Goal: Information Seeking & Learning: Learn about a topic

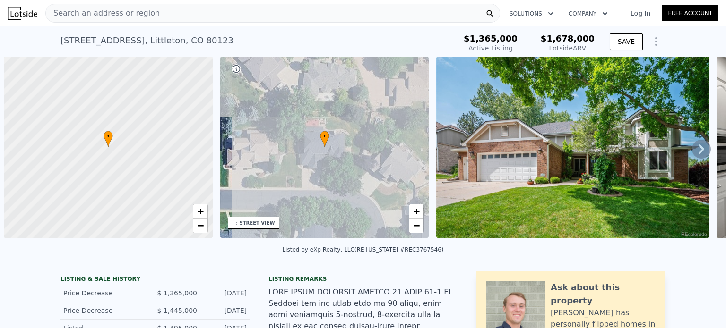
scroll to position [0, 4]
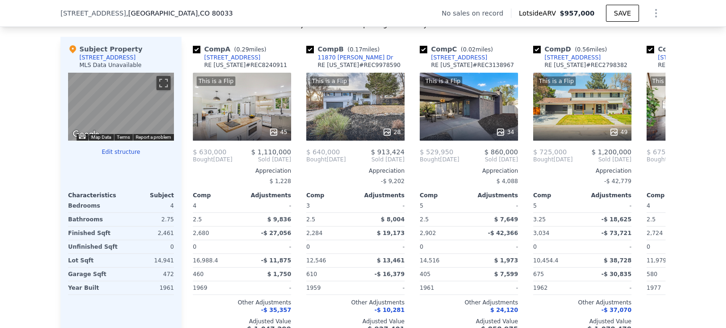
scroll to position [904, 0]
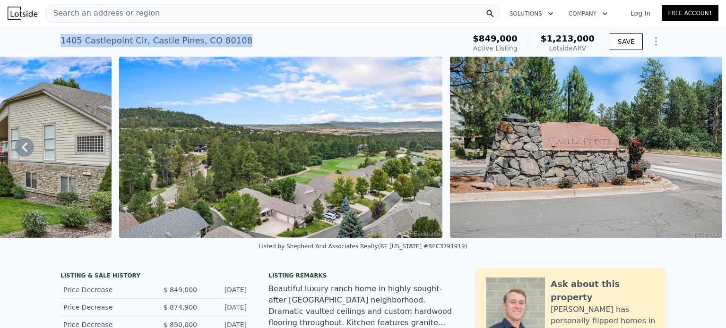
drag, startPoint x: 239, startPoint y: 38, endPoint x: 57, endPoint y: 40, distance: 182.4
click at [60, 40] on div "1405 Castlepoint Cir , Castle Pines , CO 80108 Active at $849k (~ARV $1.213m )" at bounding box center [260, 43] width 401 height 26
copy div "1405 Castlepoint Cir , Castle Pines , CO 80108"
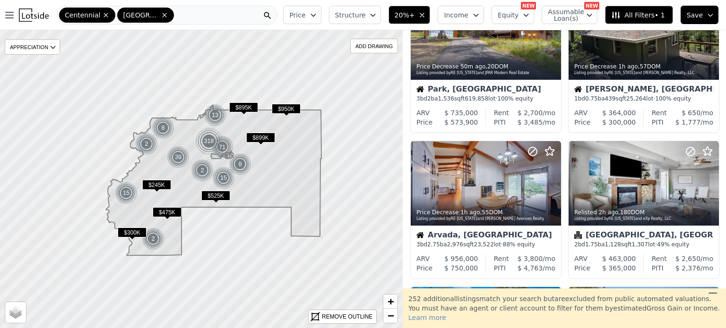
scroll to position [78, 0]
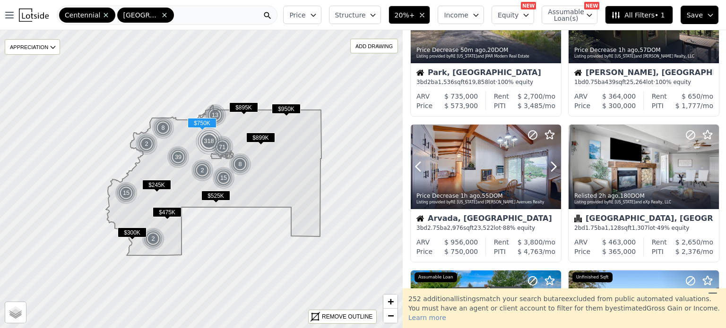
click at [512, 152] on div at bounding box center [531, 155] width 60 height 60
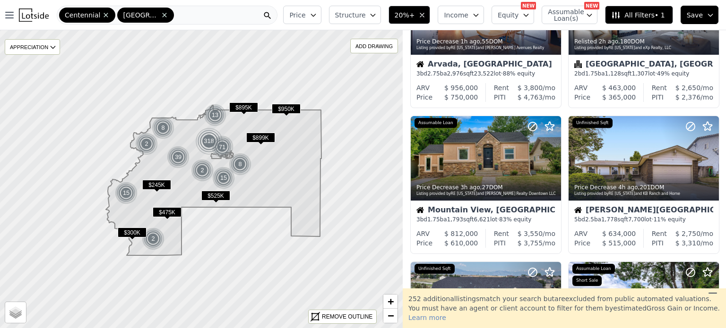
scroll to position [249, 0]
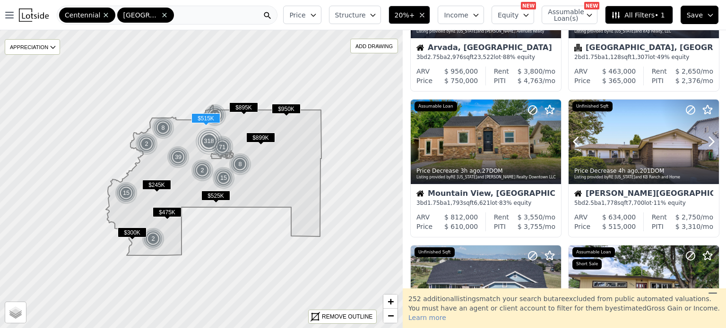
click at [648, 147] on div at bounding box center [644, 142] width 150 height 85
click at [594, 151] on button at bounding box center [588, 142] width 38 height 85
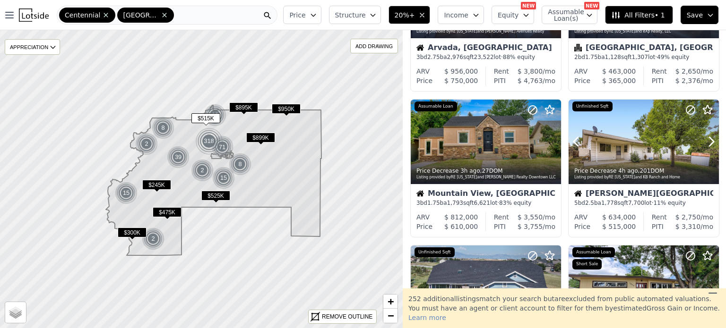
click at [618, 173] on time "4h ago" at bounding box center [627, 171] width 19 height 7
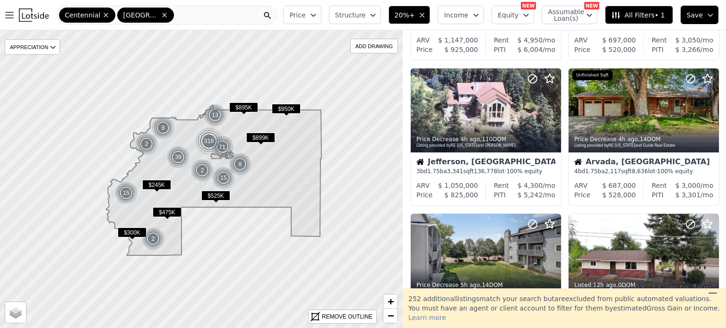
scroll to position [582, 0]
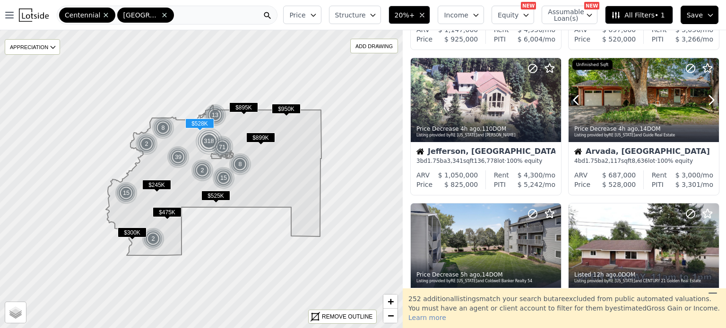
click at [644, 122] on div "Price Decrease 4h ago , 14 DOM Listing provided by RE Colorado and Guide Real E…" at bounding box center [644, 131] width 150 height 23
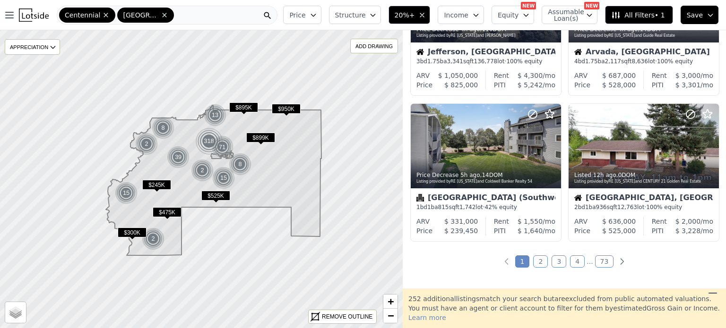
scroll to position [687, 0]
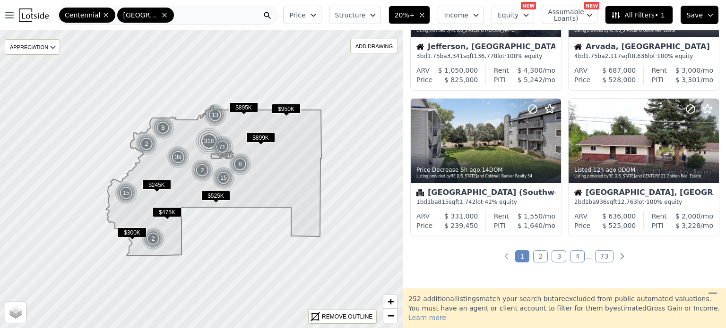
click at [537, 253] on link "2" at bounding box center [540, 256] width 15 height 12
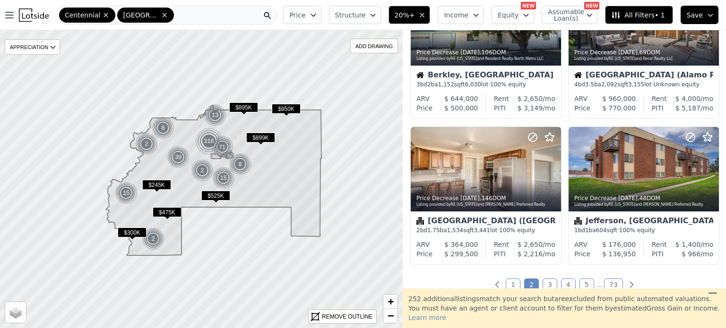
scroll to position [713, 0]
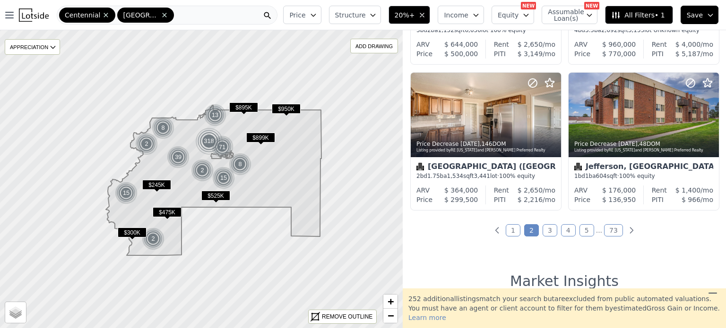
click at [548, 233] on link "3" at bounding box center [550, 230] width 15 height 12
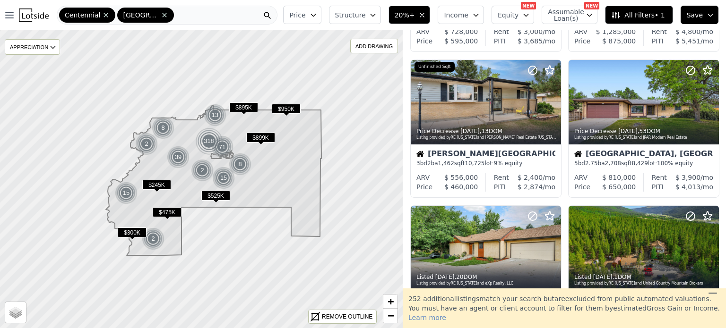
scroll to position [137, 0]
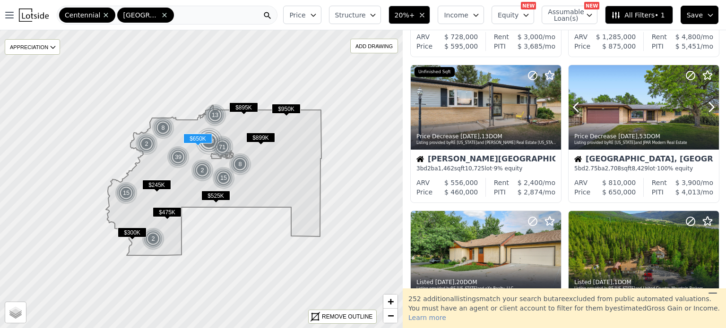
click at [644, 122] on div at bounding box center [644, 128] width 150 height 17
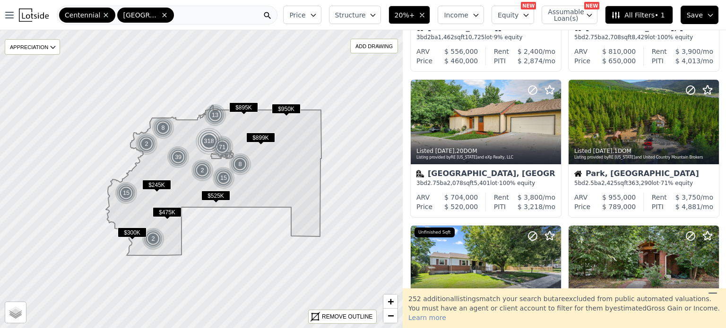
scroll to position [312, 0]
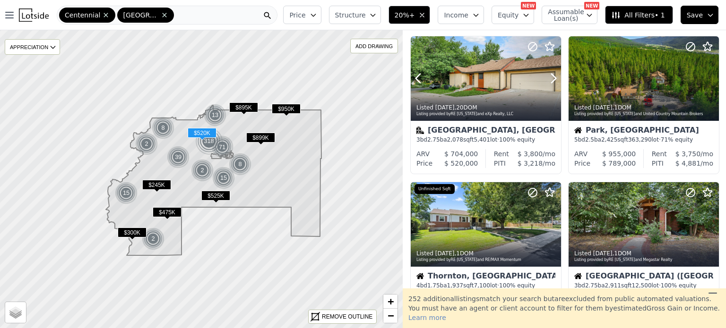
click at [514, 104] on div "Listed 2d ago , 20 DOM" at bounding box center [486, 108] width 140 height 8
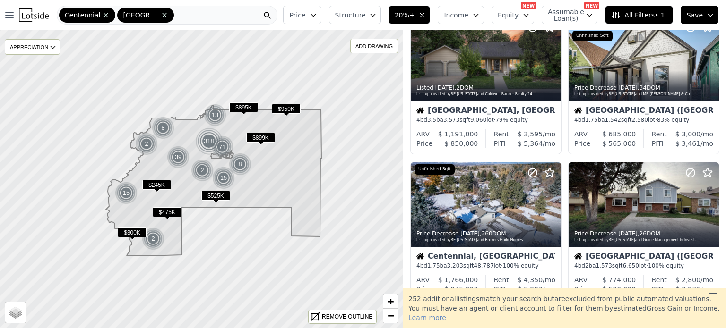
scroll to position [619, 0]
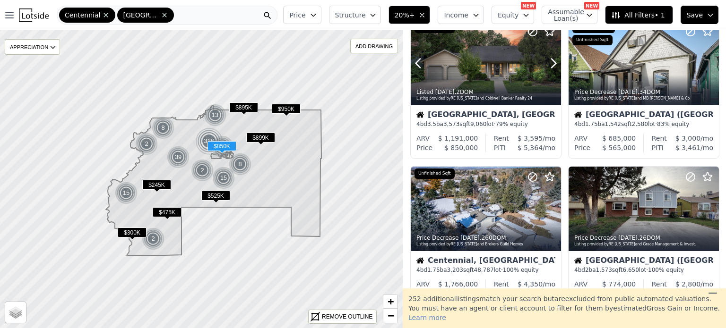
click at [548, 69] on icon at bounding box center [553, 63] width 15 height 15
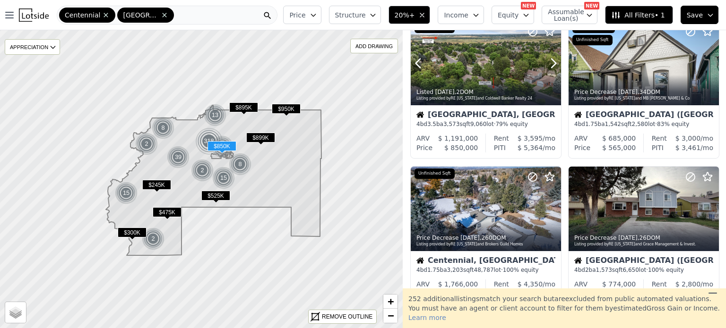
click at [548, 69] on icon at bounding box center [553, 63] width 15 height 15
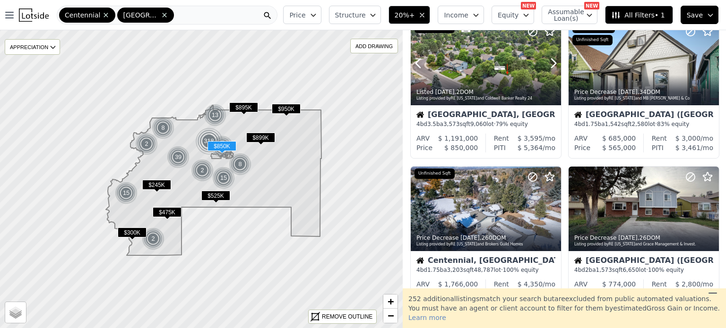
click at [548, 69] on icon at bounding box center [553, 63] width 15 height 15
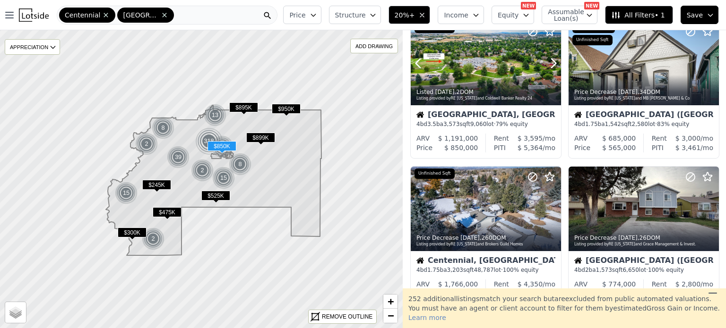
click at [548, 69] on icon at bounding box center [553, 63] width 15 height 15
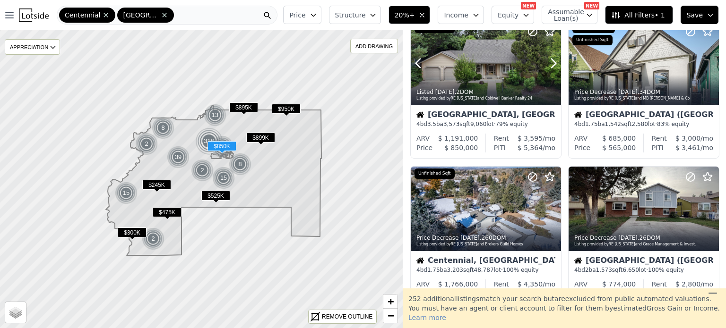
click at [548, 69] on icon at bounding box center [553, 63] width 15 height 15
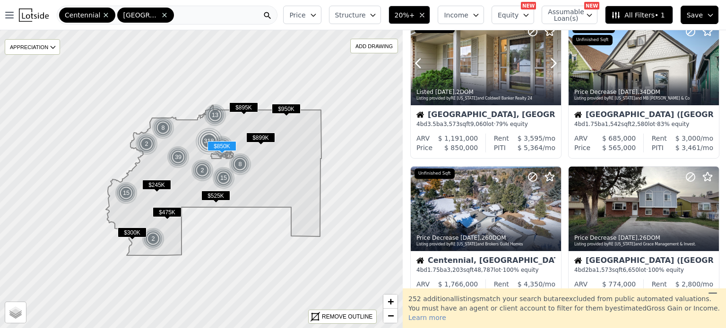
click at [548, 69] on icon at bounding box center [553, 63] width 15 height 15
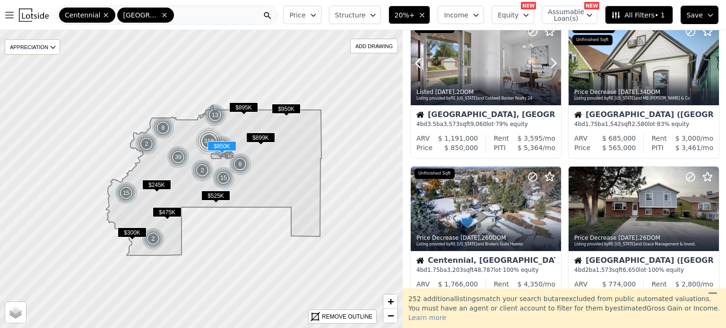
click at [548, 69] on icon at bounding box center [553, 63] width 15 height 15
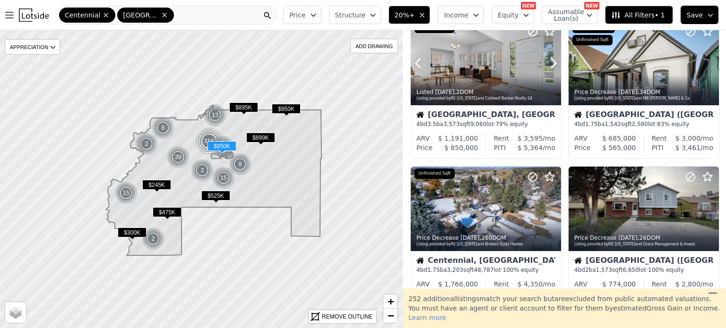
click at [548, 69] on icon at bounding box center [553, 63] width 15 height 15
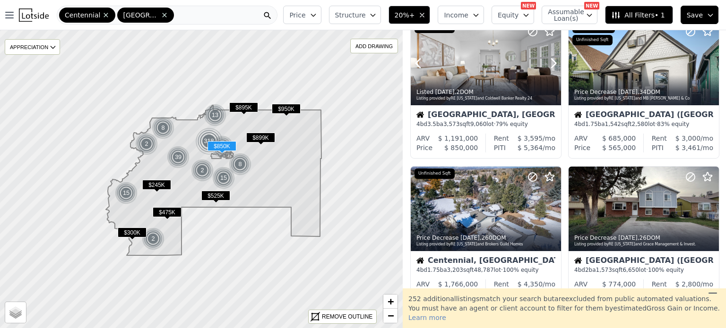
click at [548, 69] on icon at bounding box center [553, 63] width 15 height 15
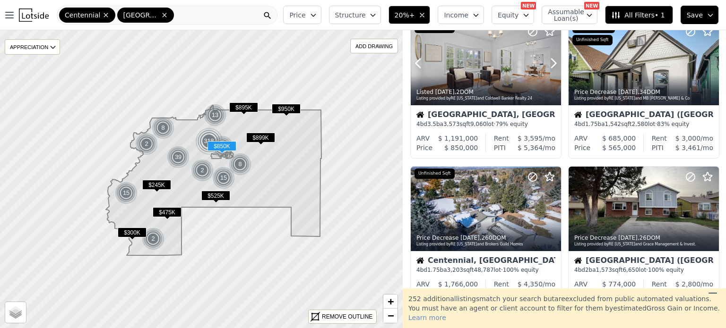
click at [548, 69] on icon at bounding box center [553, 63] width 15 height 15
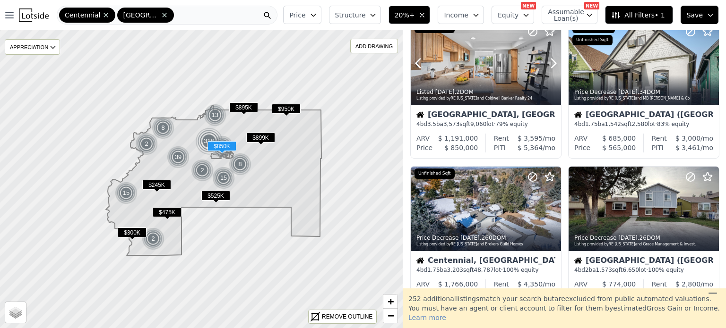
click at [548, 69] on icon at bounding box center [553, 63] width 15 height 15
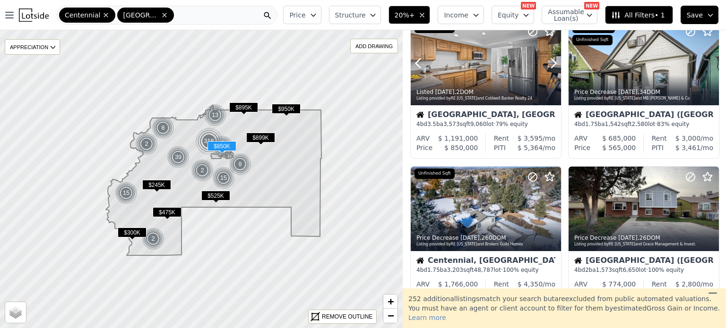
click at [548, 69] on icon at bounding box center [553, 63] width 15 height 15
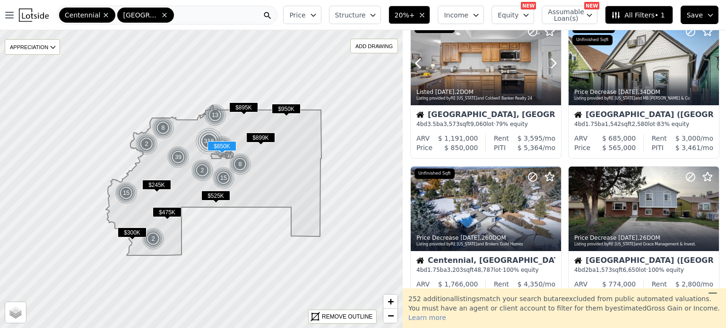
click at [548, 69] on icon at bounding box center [553, 63] width 15 height 15
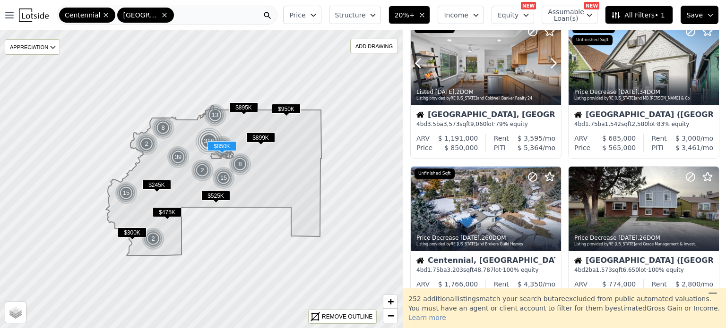
click at [548, 69] on icon at bounding box center [553, 63] width 15 height 15
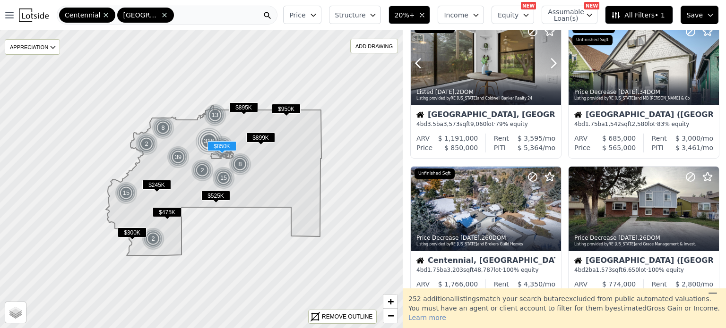
click at [548, 69] on icon at bounding box center [553, 63] width 15 height 15
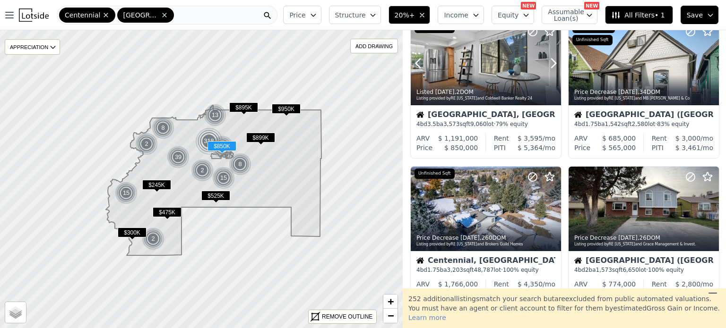
click at [548, 69] on icon at bounding box center [553, 63] width 15 height 15
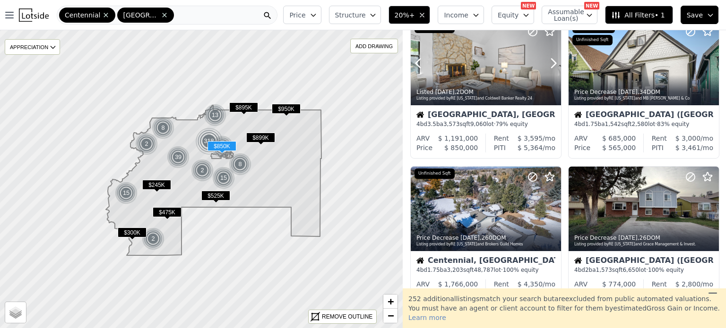
click at [548, 69] on icon at bounding box center [553, 63] width 15 height 15
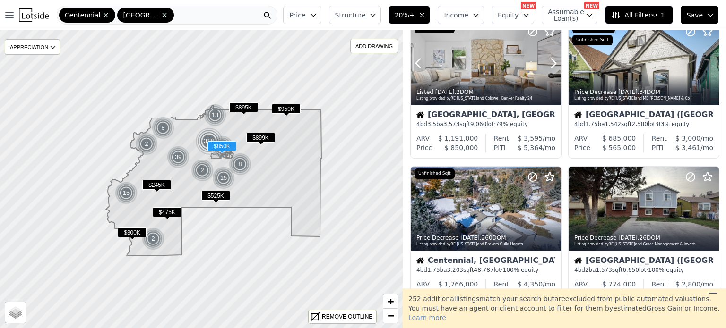
click at [548, 69] on icon at bounding box center [553, 63] width 15 height 15
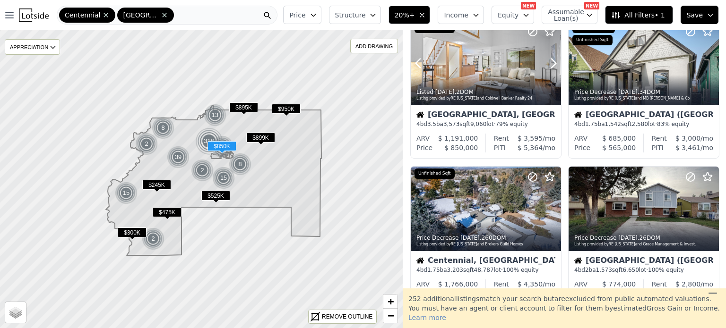
click at [548, 69] on icon at bounding box center [553, 63] width 15 height 15
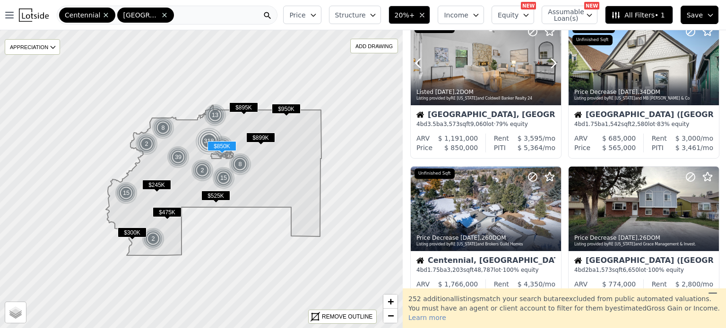
click at [548, 69] on icon at bounding box center [553, 63] width 15 height 15
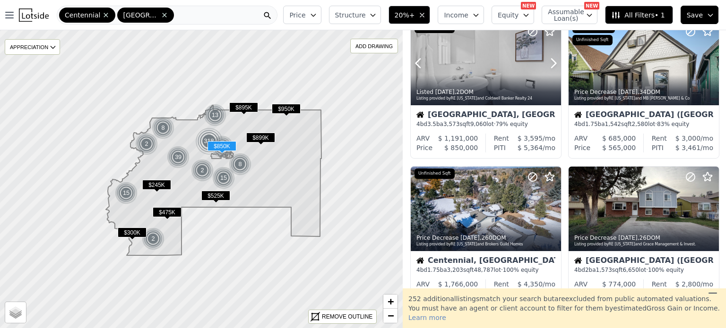
click at [548, 69] on icon at bounding box center [553, 63] width 15 height 15
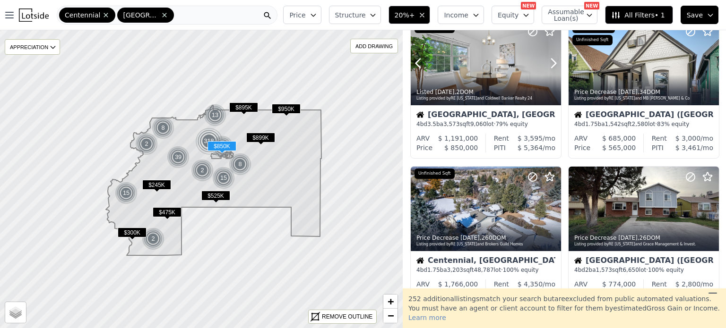
click at [548, 69] on icon at bounding box center [553, 63] width 15 height 15
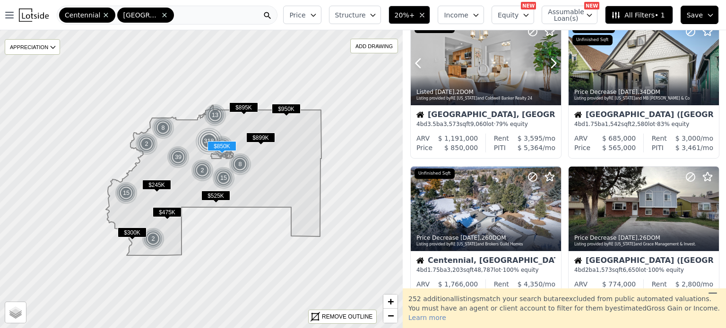
click at [548, 69] on icon at bounding box center [553, 63] width 15 height 15
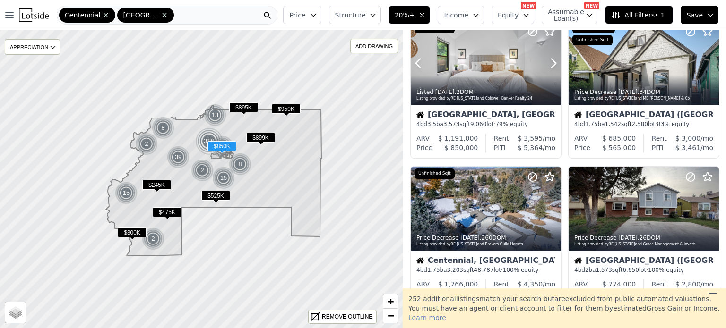
click at [548, 69] on icon at bounding box center [553, 63] width 15 height 15
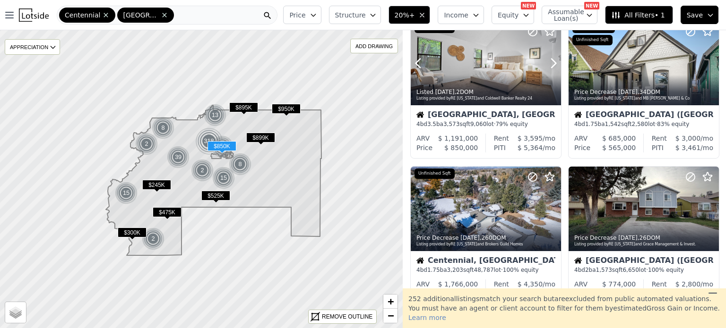
click at [548, 69] on icon at bounding box center [553, 63] width 15 height 15
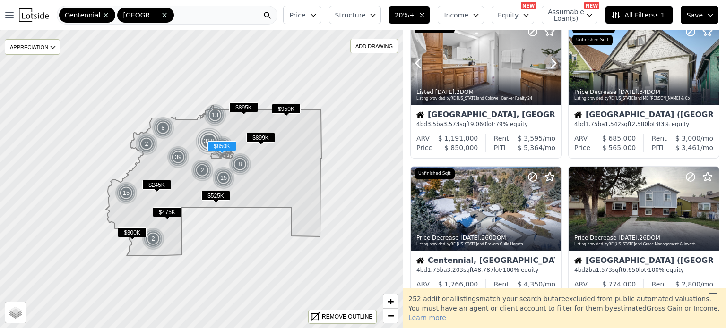
click at [548, 69] on icon at bounding box center [553, 63] width 15 height 15
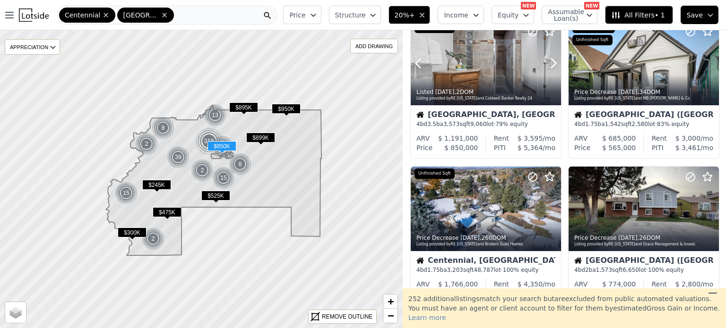
click at [548, 69] on icon at bounding box center [553, 63] width 15 height 15
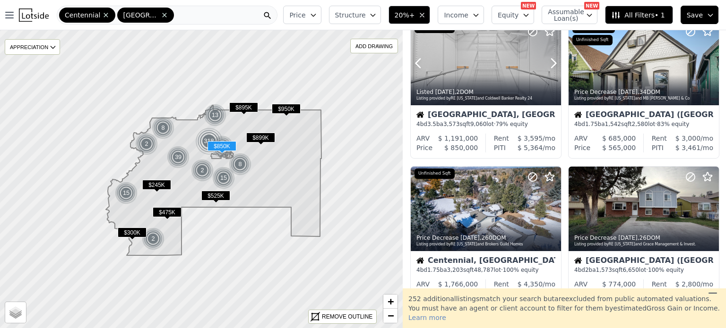
click at [548, 69] on icon at bounding box center [553, 63] width 15 height 15
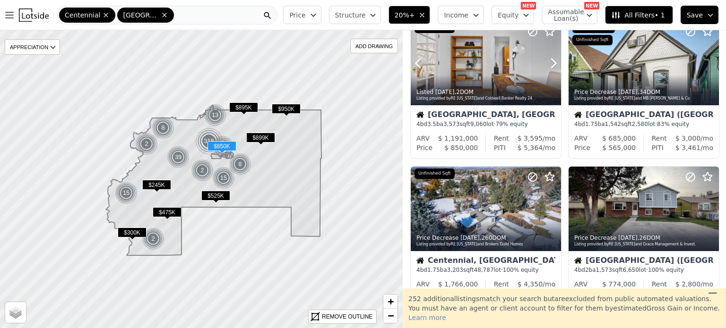
click at [548, 69] on icon at bounding box center [553, 63] width 15 height 15
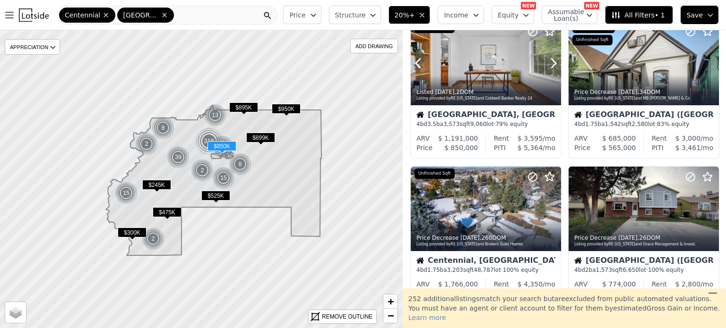
click at [548, 69] on icon at bounding box center [553, 63] width 15 height 15
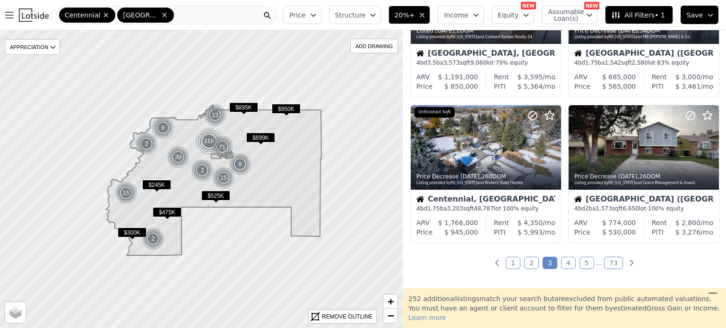
scroll to position [686, 0]
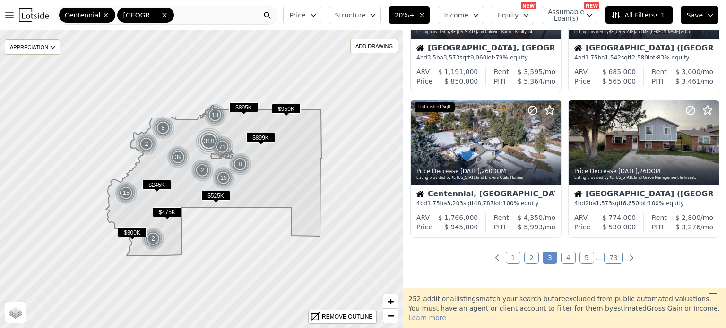
click at [570, 257] on link "4" at bounding box center [568, 258] width 15 height 12
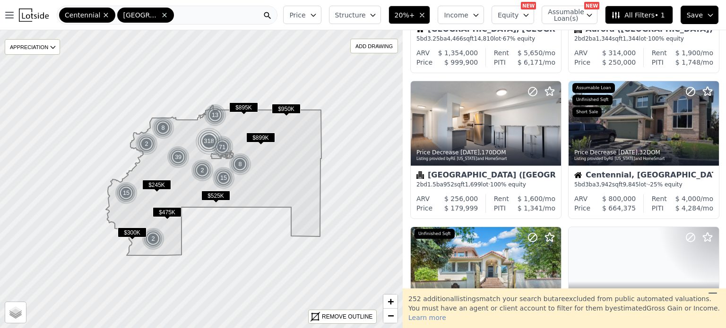
scroll to position [126, 0]
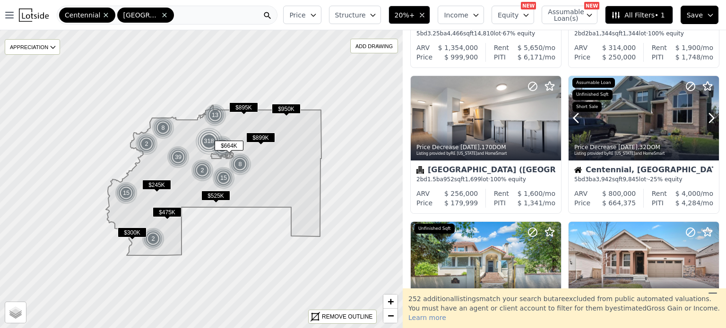
click at [591, 153] on div "Listing provided by RE Colorado and HomeSmart" at bounding box center [644, 154] width 140 height 6
click at [511, 122] on div at bounding box center [531, 106] width 60 height 60
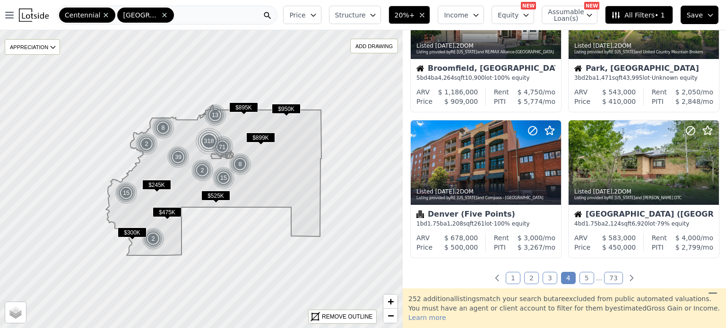
scroll to position [682, 0]
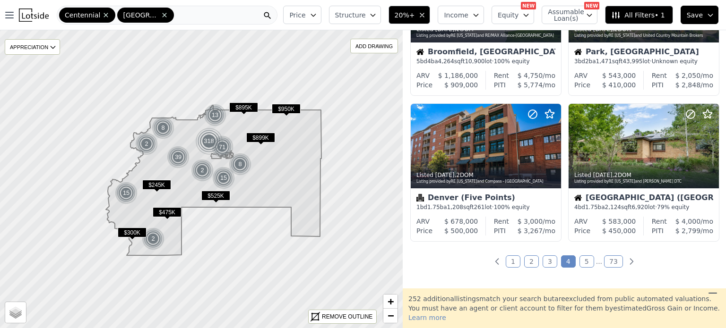
click at [587, 261] on link "5" at bounding box center [586, 262] width 15 height 12
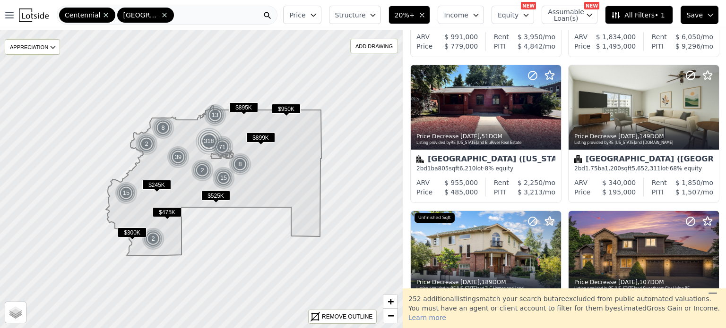
scroll to position [311, 0]
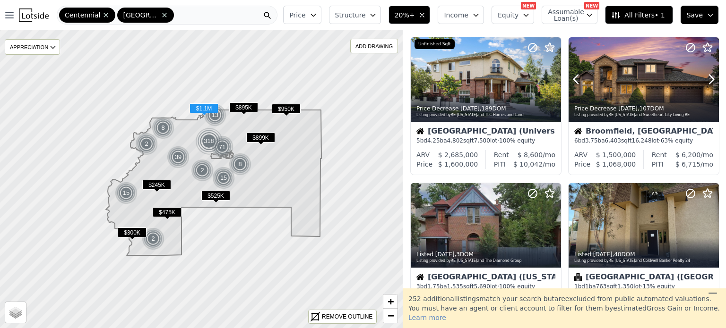
click at [635, 94] on div at bounding box center [644, 100] width 150 height 17
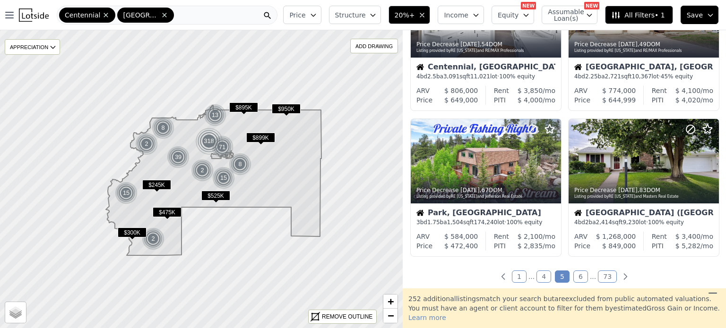
scroll to position [683, 0]
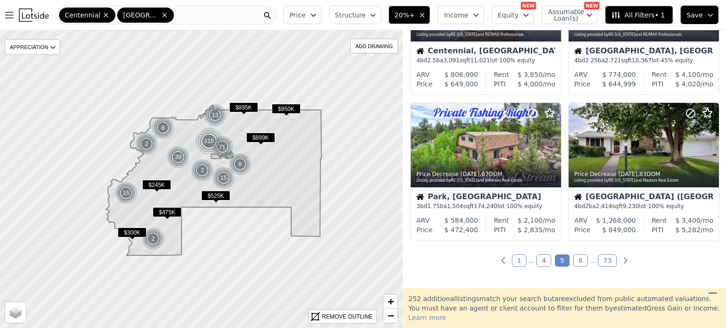
click at [579, 262] on link "6" at bounding box center [580, 261] width 15 height 12
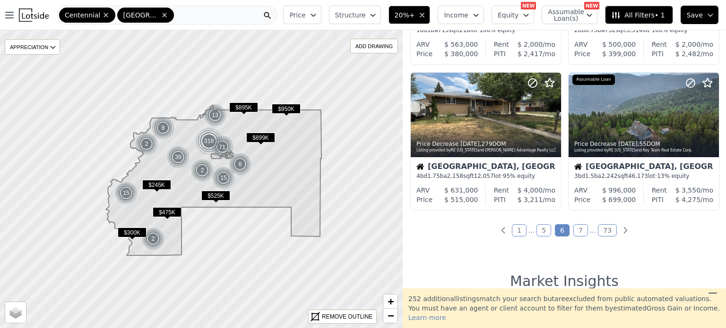
scroll to position [708, 0]
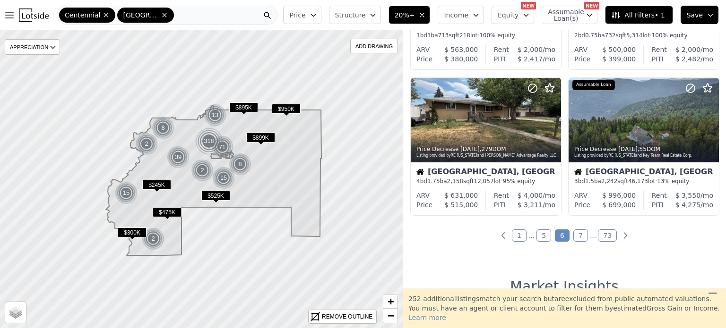
click at [578, 236] on link "7" at bounding box center [580, 236] width 15 height 12
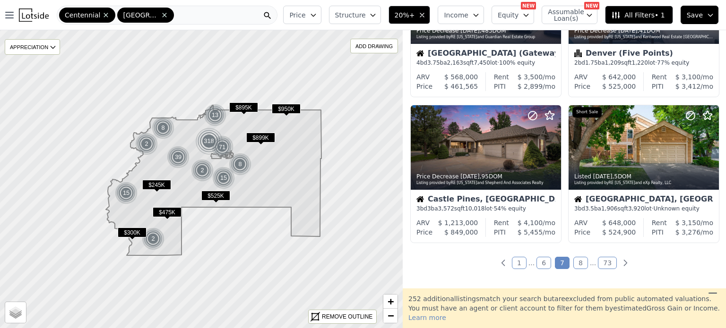
scroll to position [686, 0]
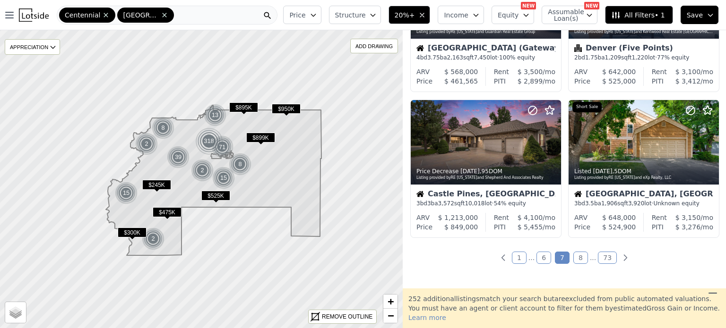
click at [573, 259] on link "8" at bounding box center [580, 258] width 15 height 12
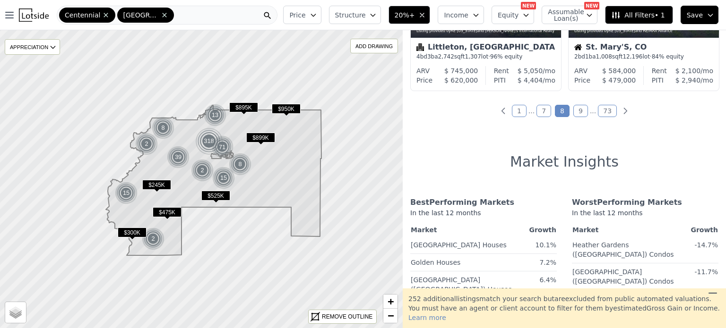
scroll to position [843, 0]
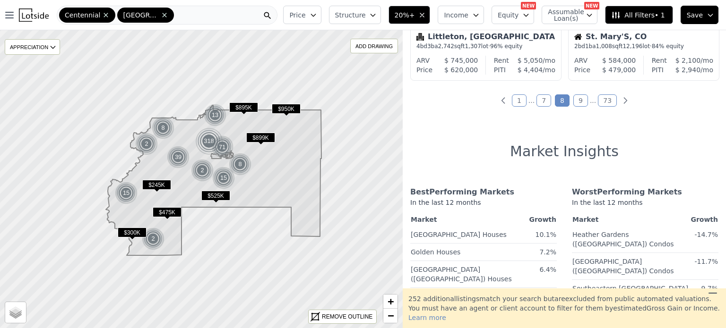
click at [579, 104] on link "9" at bounding box center [580, 101] width 15 height 12
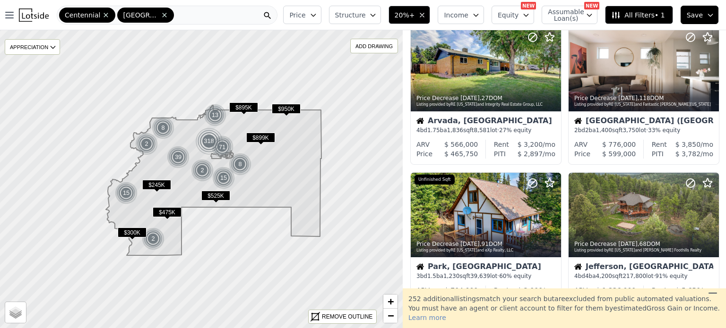
scroll to position [99, 0]
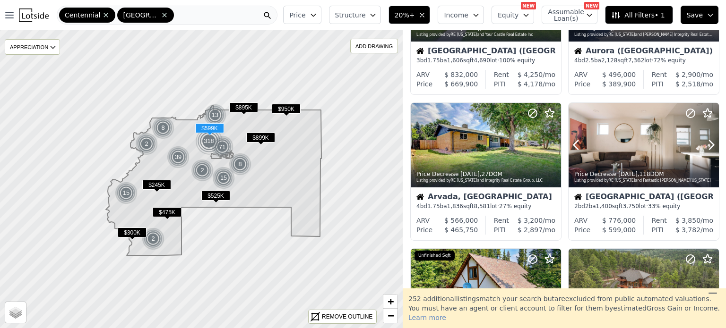
click at [631, 129] on div at bounding box center [644, 145] width 150 height 85
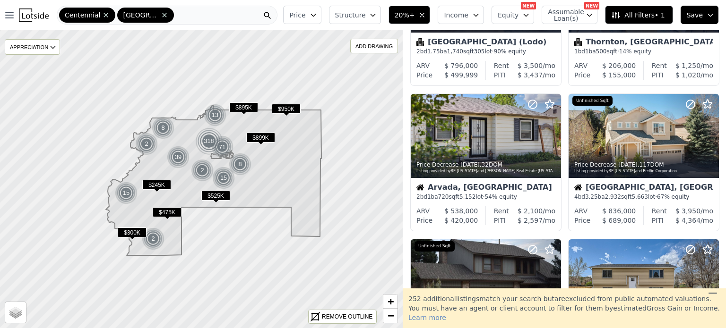
scroll to position [552, 0]
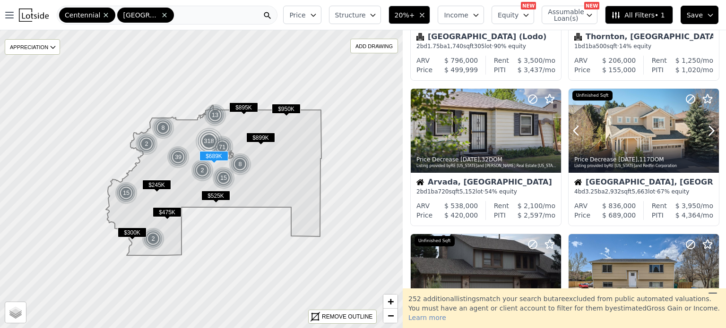
drag, startPoint x: 654, startPoint y: 146, endPoint x: 660, endPoint y: 139, distance: 8.7
click at [660, 139] on div at bounding box center [688, 119] width 60 height 60
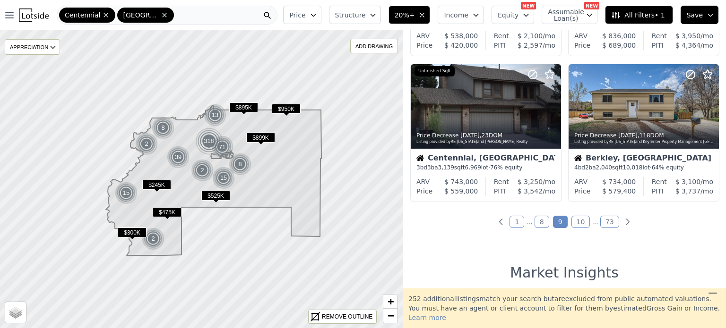
scroll to position [727, 0]
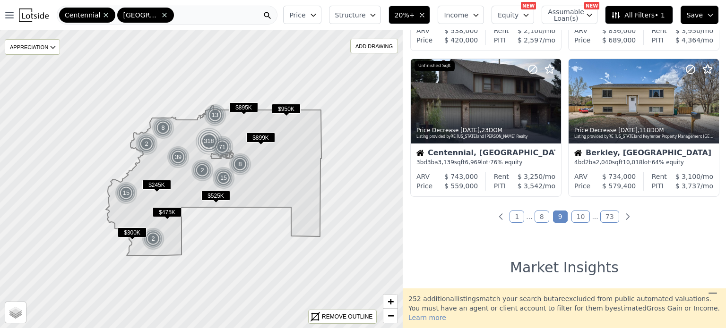
click at [580, 211] on link "10" at bounding box center [580, 217] width 19 height 12
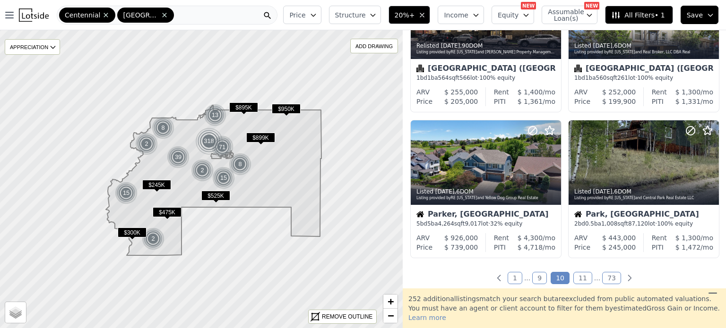
scroll to position [676, 0]
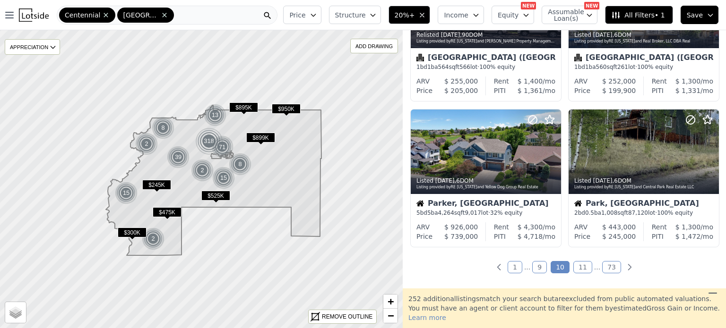
click at [577, 269] on link "11" at bounding box center [582, 267] width 19 height 12
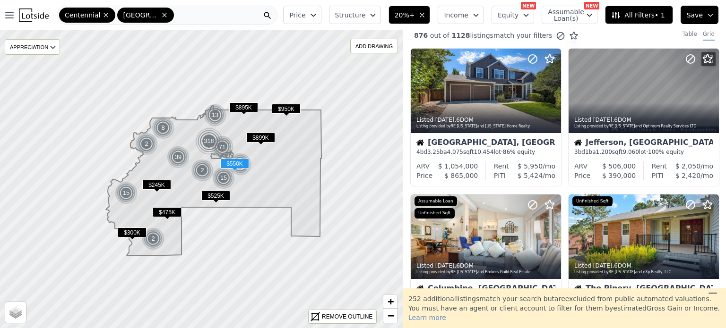
scroll to position [0, 0]
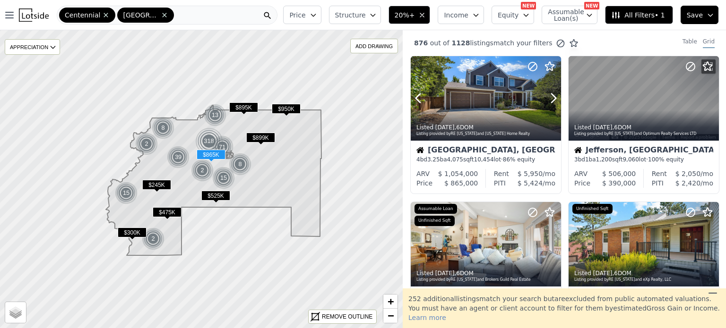
click at [550, 98] on icon at bounding box center [553, 98] width 15 height 15
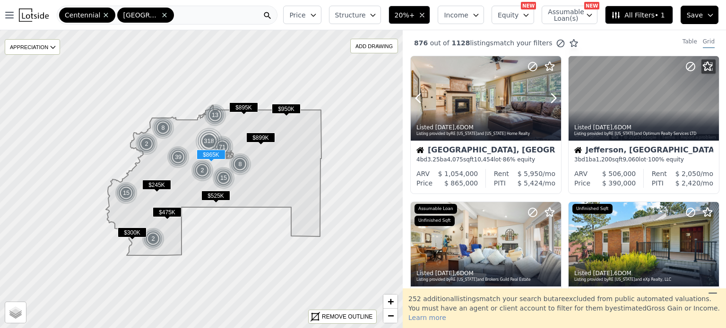
click at [550, 98] on icon at bounding box center [553, 98] width 15 height 15
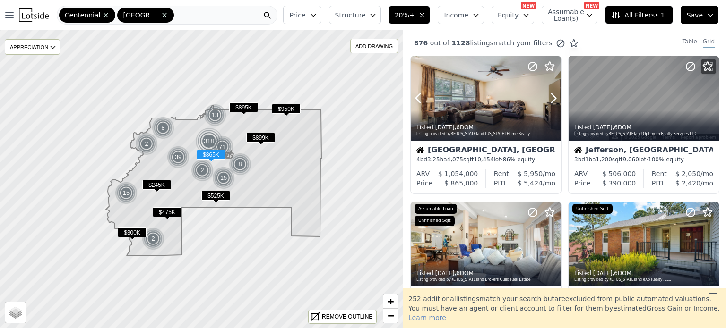
click at [550, 98] on icon at bounding box center [553, 98] width 15 height 15
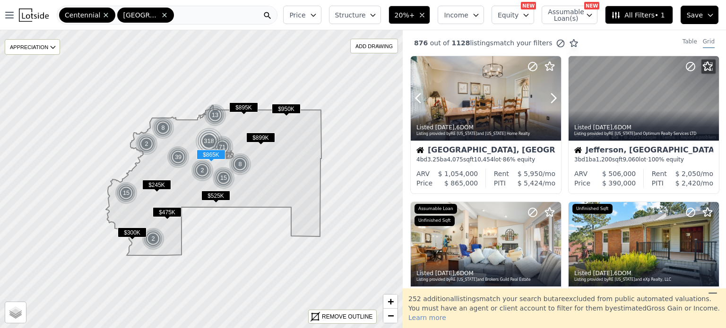
click at [550, 98] on icon at bounding box center [553, 98] width 15 height 15
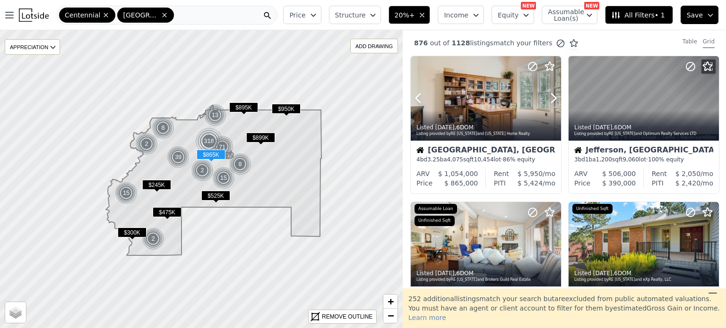
click at [550, 98] on icon at bounding box center [553, 98] width 15 height 15
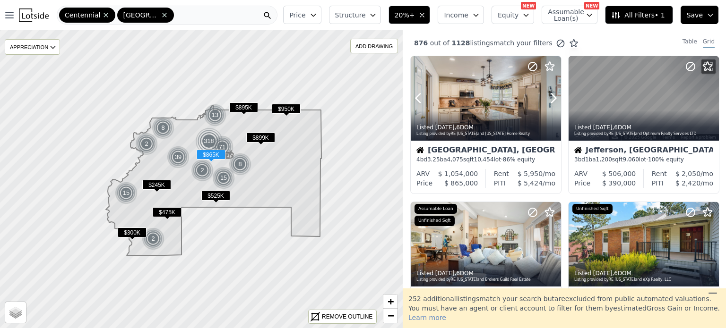
click at [550, 98] on icon at bounding box center [553, 98] width 15 height 15
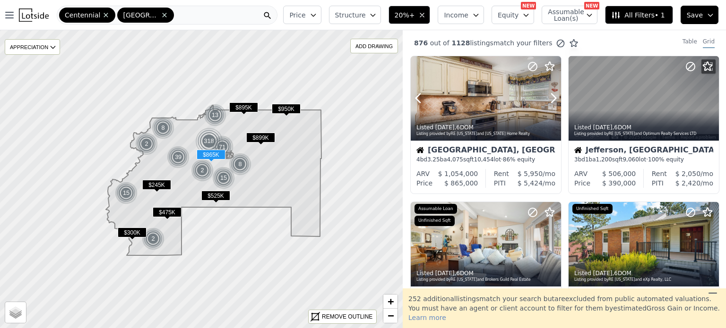
click at [550, 98] on icon at bounding box center [553, 98] width 15 height 15
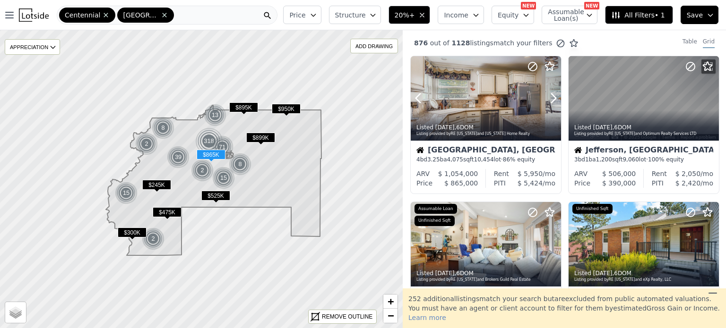
click at [550, 98] on icon at bounding box center [553, 98] width 15 height 15
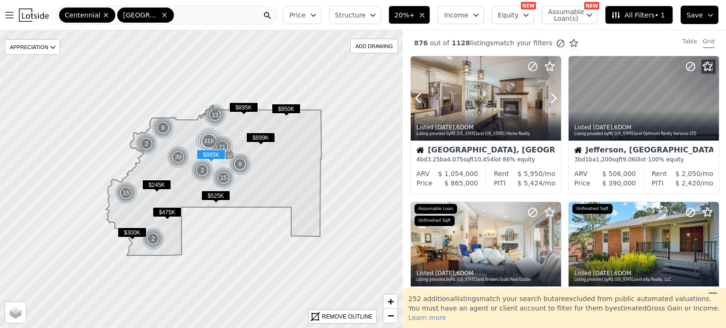
click at [550, 98] on icon at bounding box center [553, 98] width 15 height 15
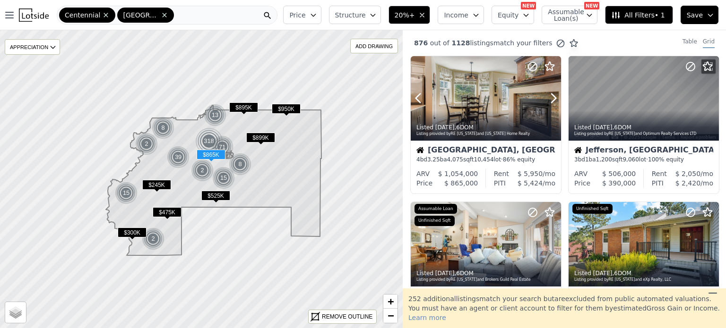
click at [550, 98] on icon at bounding box center [553, 98] width 15 height 15
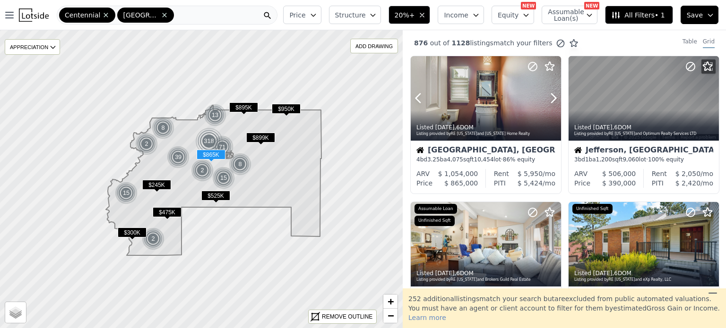
click at [550, 98] on icon at bounding box center [553, 98] width 15 height 15
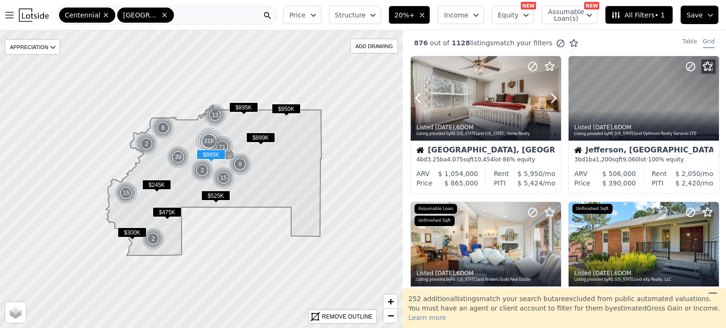
click at [550, 98] on icon at bounding box center [553, 98] width 15 height 15
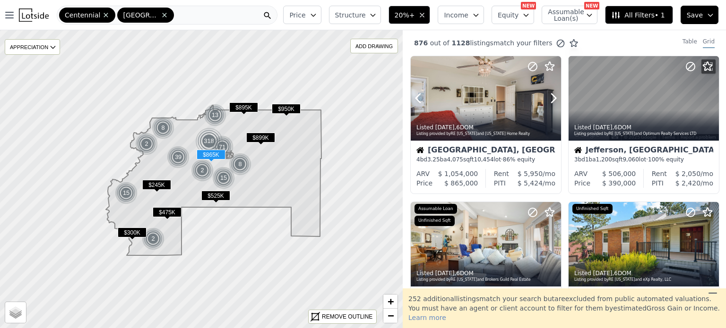
click at [550, 98] on icon at bounding box center [553, 98] width 15 height 15
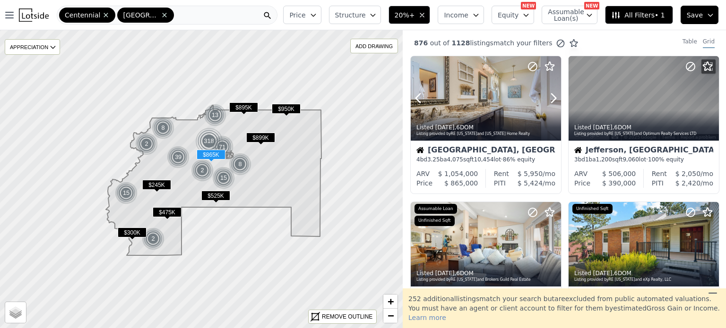
click at [550, 98] on icon at bounding box center [553, 98] width 15 height 15
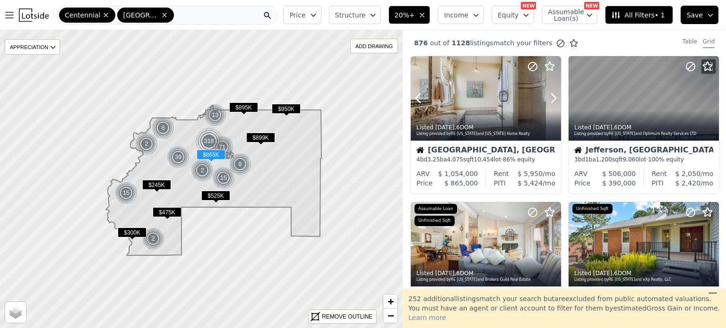
click at [550, 98] on icon at bounding box center [553, 98] width 15 height 15
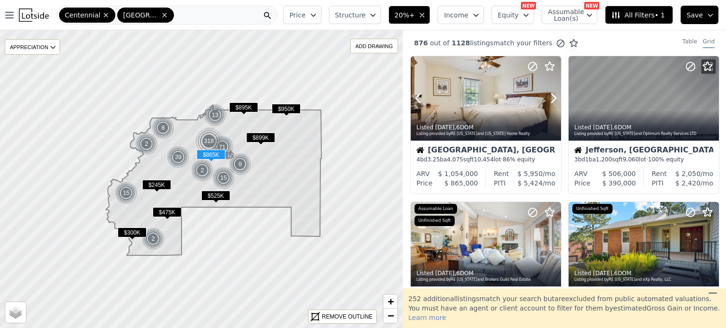
click at [550, 98] on icon at bounding box center [553, 98] width 15 height 15
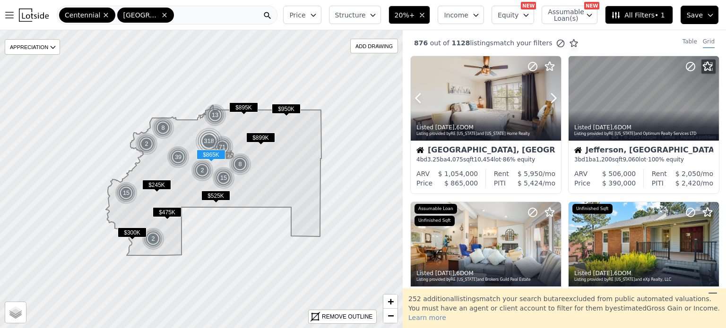
click at [550, 98] on icon at bounding box center [553, 98] width 15 height 15
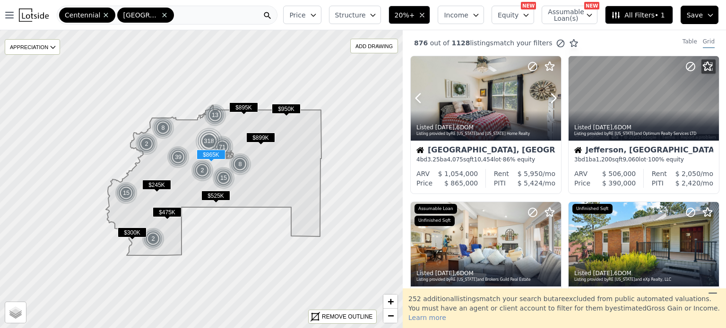
click at [550, 98] on icon at bounding box center [553, 98] width 15 height 15
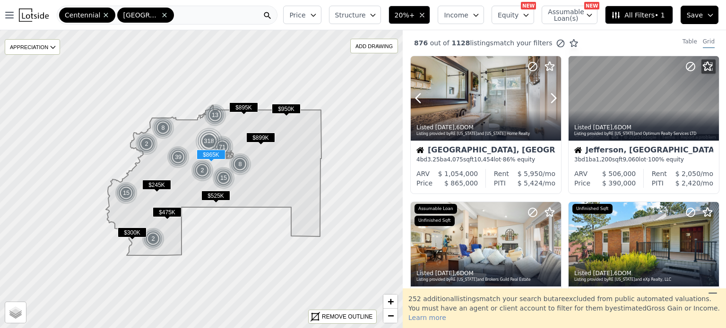
click at [550, 98] on icon at bounding box center [553, 98] width 15 height 15
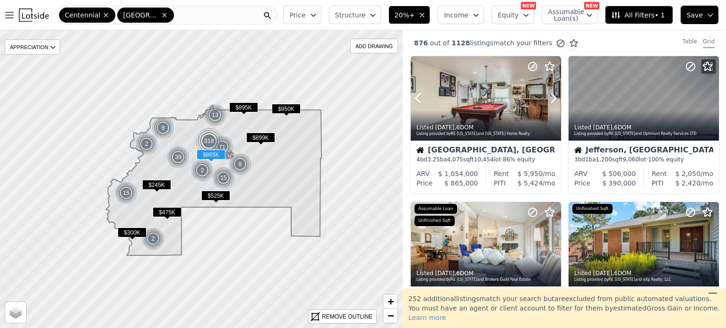
click at [550, 98] on icon at bounding box center [553, 98] width 15 height 15
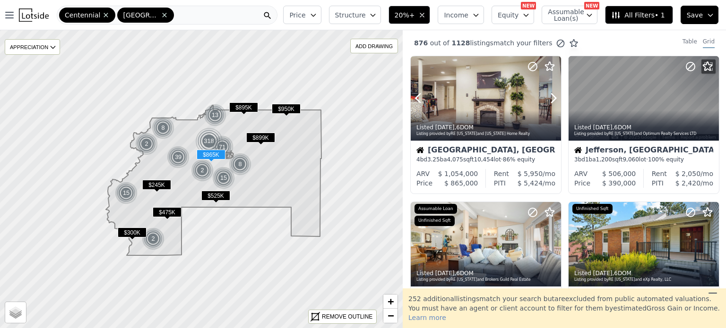
click at [550, 98] on icon at bounding box center [553, 98] width 15 height 15
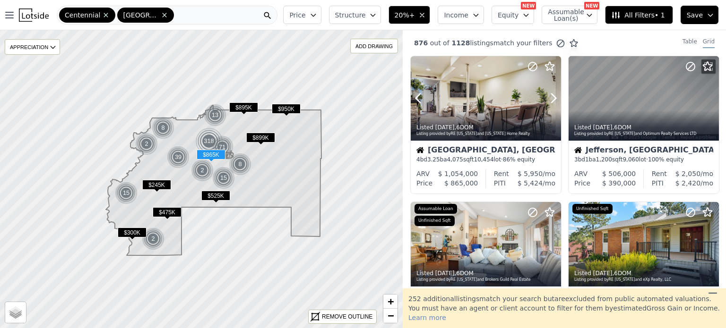
click at [550, 98] on icon at bounding box center [553, 98] width 15 height 15
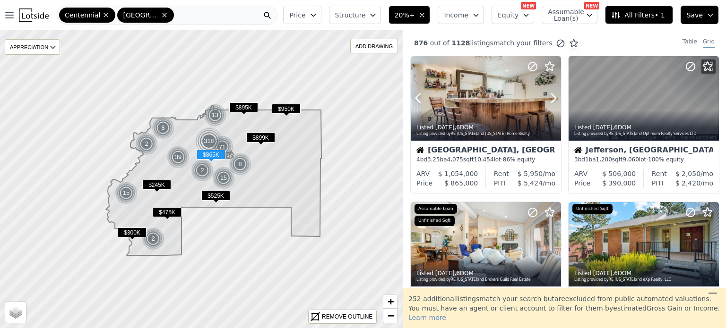
click at [550, 98] on icon at bounding box center [553, 98] width 15 height 15
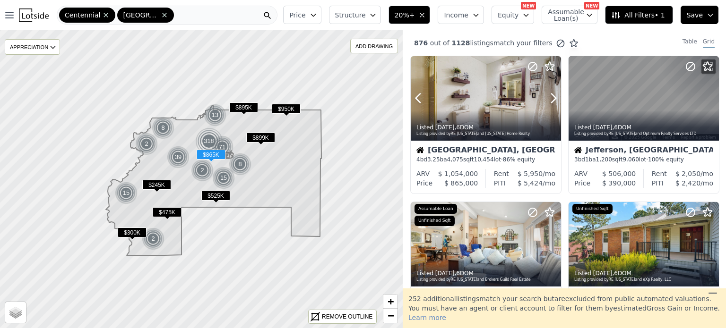
click at [550, 98] on icon at bounding box center [553, 98] width 15 height 15
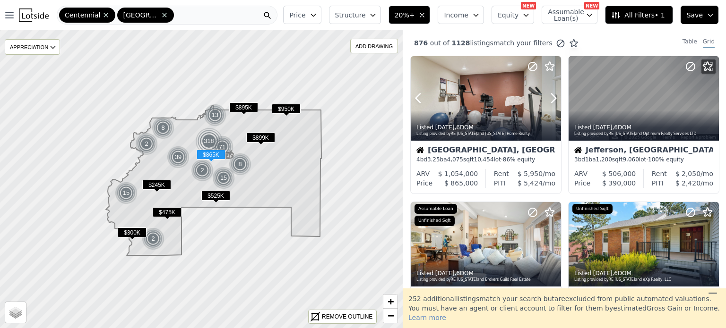
click at [550, 98] on icon at bounding box center [553, 98] width 15 height 15
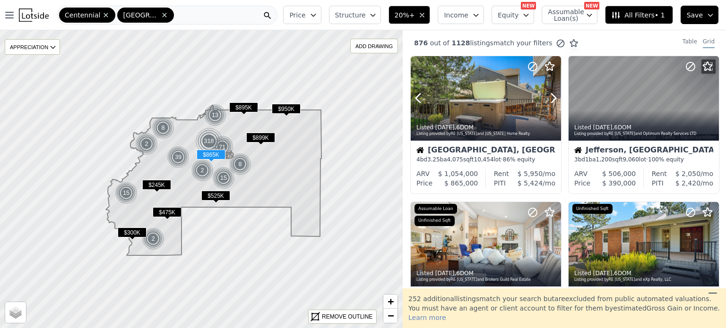
click at [550, 98] on icon at bounding box center [553, 98] width 15 height 15
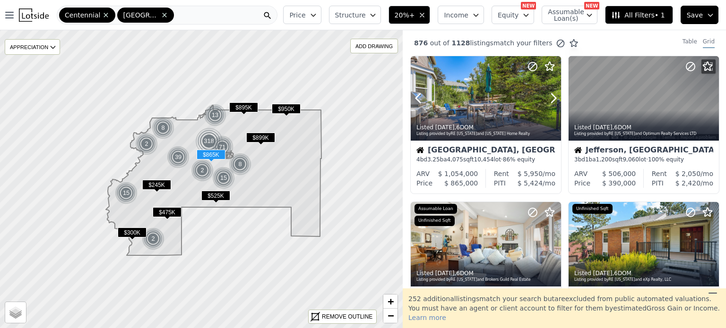
click at [550, 98] on icon at bounding box center [553, 98] width 15 height 15
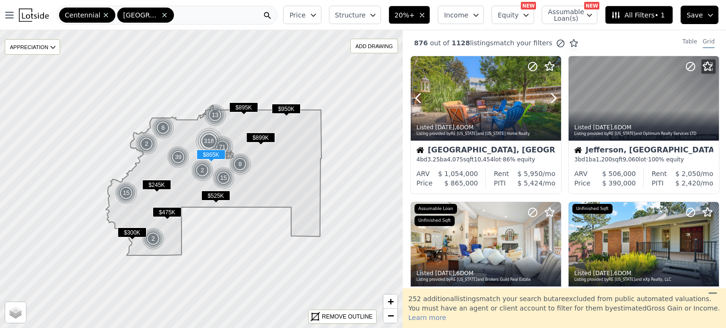
click at [550, 98] on icon at bounding box center [553, 98] width 15 height 15
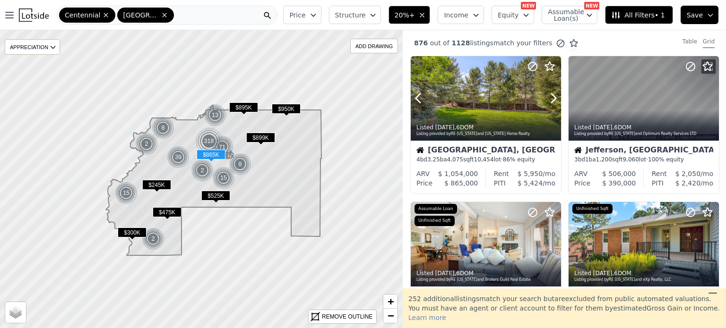
click at [550, 98] on icon at bounding box center [553, 98] width 15 height 15
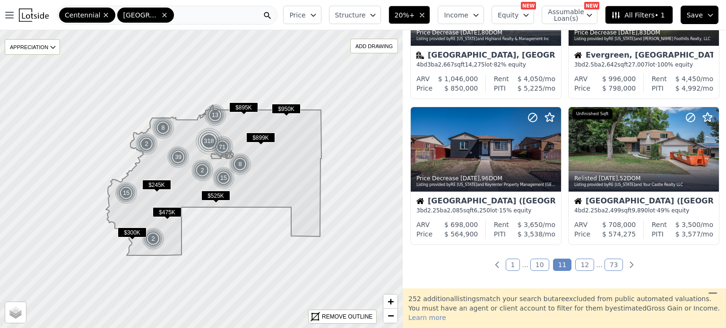
scroll to position [679, 0]
click at [580, 266] on link "12" at bounding box center [584, 265] width 19 height 12
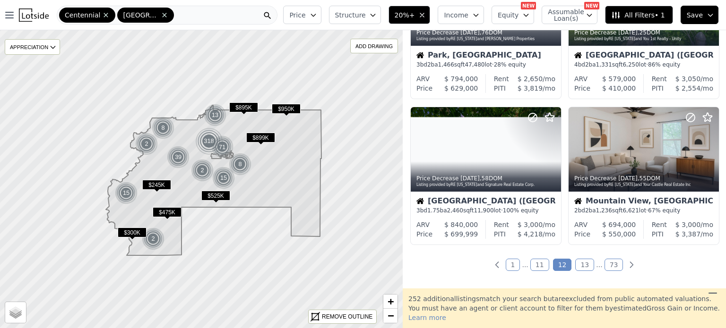
scroll to position [681, 0]
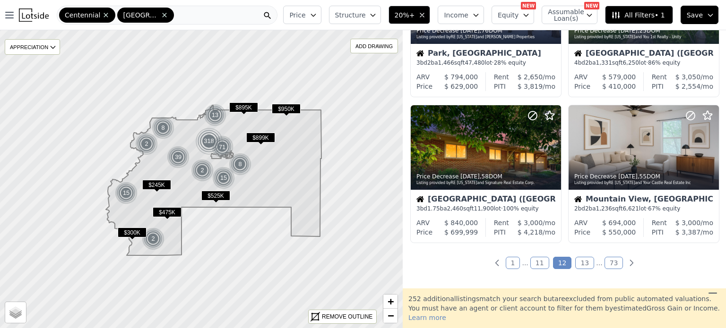
click at [580, 259] on link "13" at bounding box center [584, 263] width 19 height 12
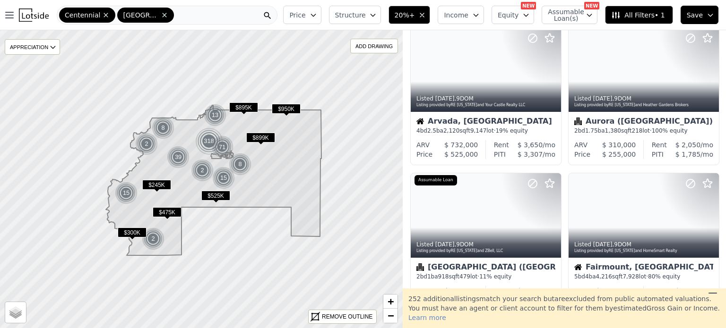
scroll to position [610, 0]
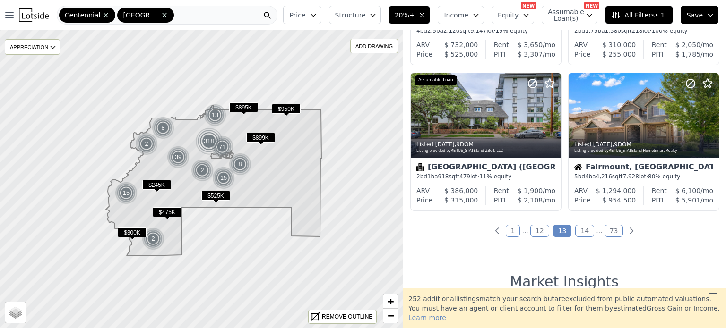
click at [582, 228] on link "14" at bounding box center [584, 231] width 19 height 12
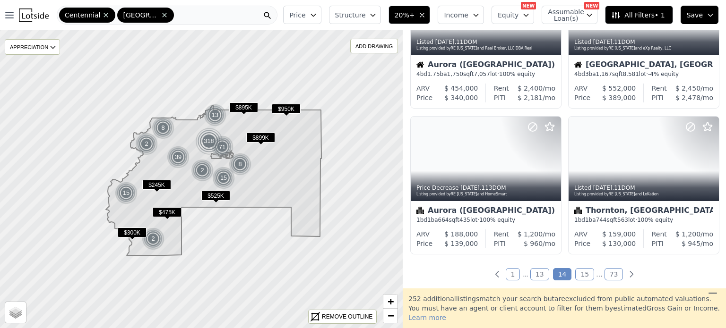
scroll to position [673, 0]
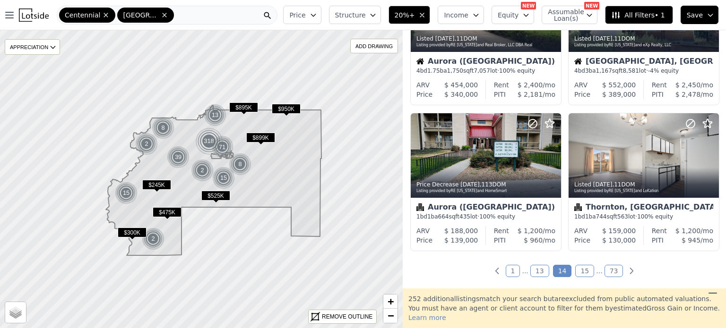
click at [582, 274] on link "15" at bounding box center [584, 271] width 19 height 12
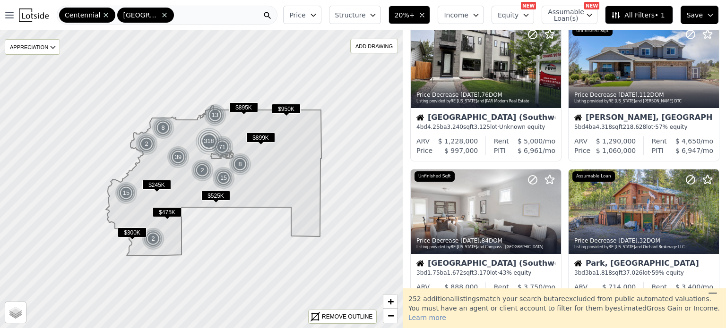
scroll to position [616, 0]
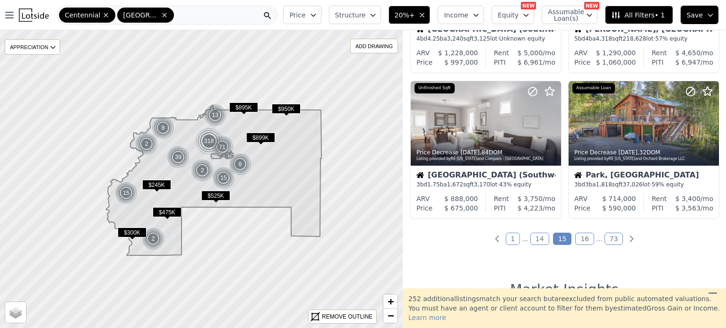
click at [584, 240] on link "16" at bounding box center [584, 239] width 19 height 12
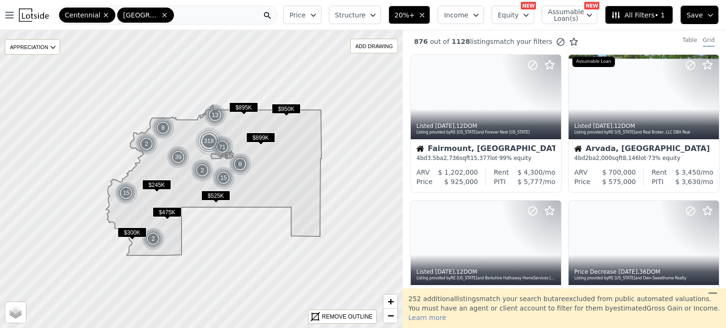
scroll to position [0, 0]
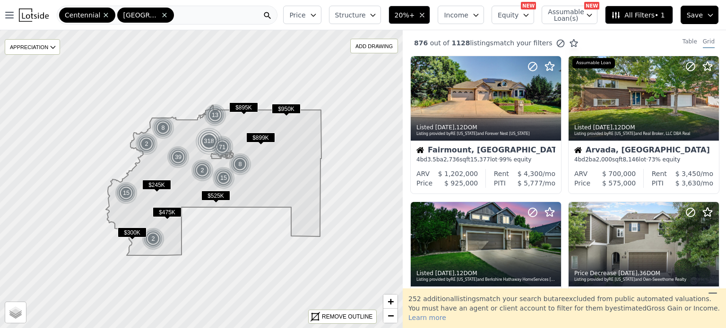
click at [613, 267] on div "Price Decrease 2w ago , 36 DOM Listing provided by RE Colorado and Own-Sweethom…" at bounding box center [644, 275] width 150 height 23
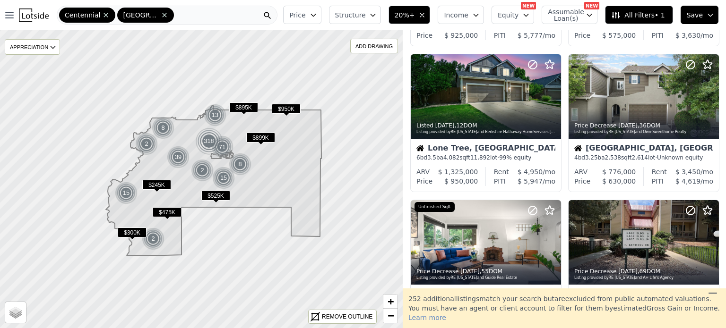
scroll to position [144, 0]
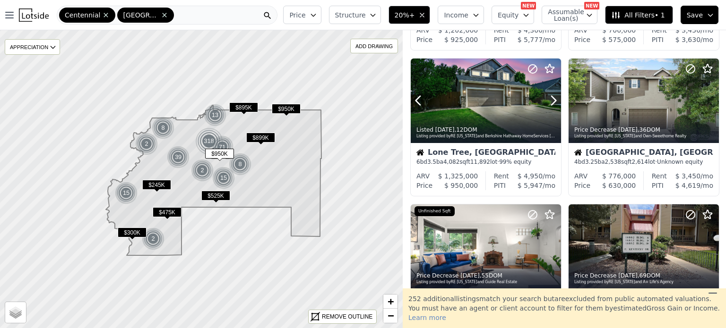
click at [484, 78] on div at bounding box center [486, 101] width 150 height 85
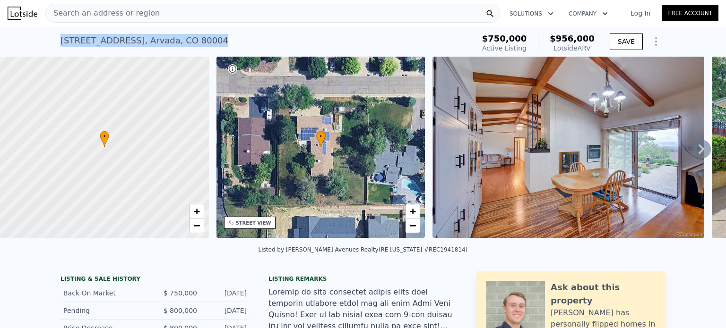
drag, startPoint x: 199, startPoint y: 39, endPoint x: 59, endPoint y: 39, distance: 139.9
click at [60, 39] on div "8300 W 67th Ave , Arvada , CO 80004 Active at $750k (~ARV $956k )" at bounding box center [265, 43] width 410 height 26
copy div "8300 W 67th Ave , Arvada , CO 80004"
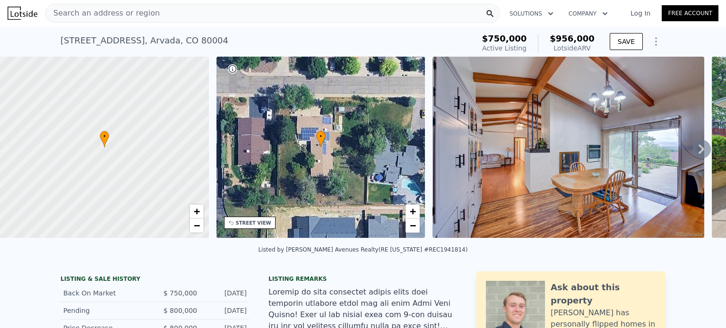
click at [651, 46] on icon "Show Options" at bounding box center [655, 41] width 11 height 11
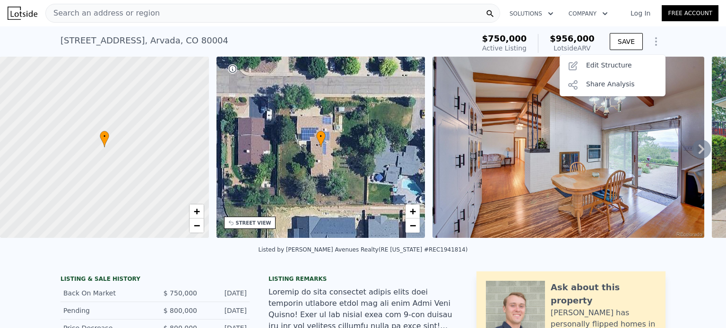
click at [609, 67] on div "Edit Structure" at bounding box center [613, 66] width 106 height 19
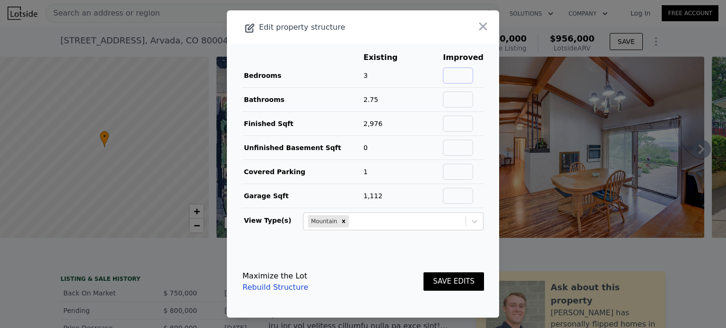
click at [449, 80] on input "text" at bounding box center [458, 76] width 30 height 16
type input "5"
drag, startPoint x: 452, startPoint y: 104, endPoint x: 448, endPoint y: 102, distance: 4.9
click at [448, 102] on input "text" at bounding box center [458, 100] width 30 height 16
type input "3"
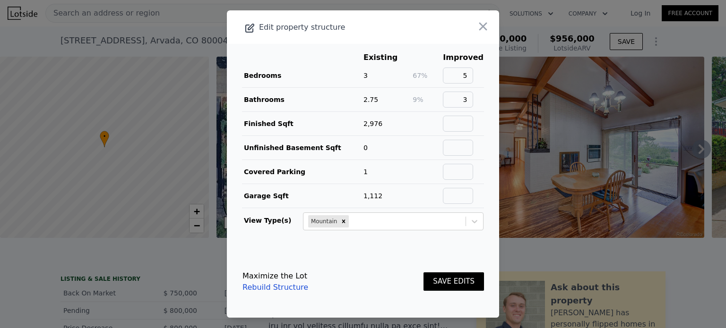
click at [428, 158] on td at bounding box center [427, 148] width 30 height 24
click at [462, 122] on input "text" at bounding box center [458, 124] width 30 height 16
type input "3600"
click at [455, 281] on button "SAVE EDITS" at bounding box center [453, 282] width 60 height 18
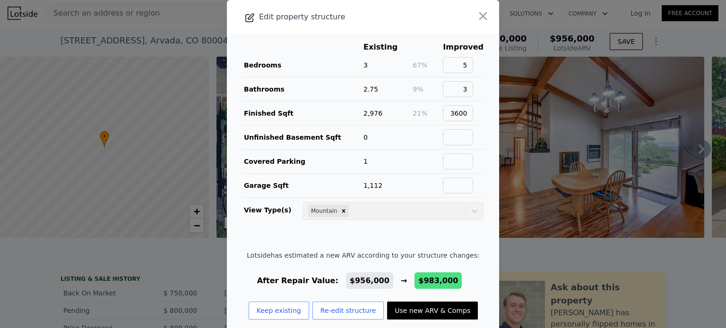
click at [436, 306] on button "Use new ARV & Comps" at bounding box center [432, 311] width 91 height 18
type input "4"
type input "2.25"
type input "2624"
type input "4505"
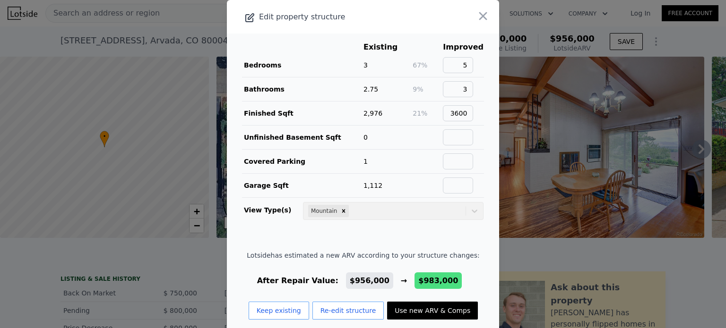
type input "13317"
type input "21127"
checkbox input "true"
type input "$ 983,000"
type input "$ 106,581"
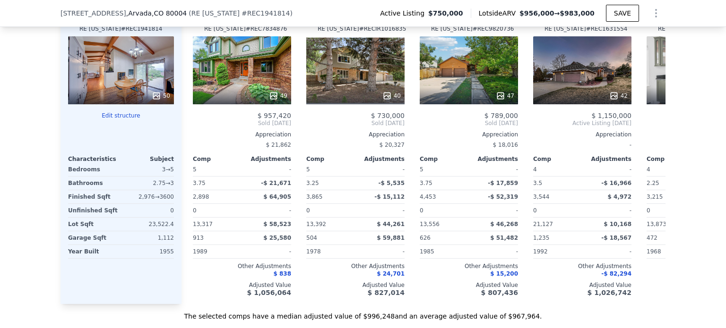
click at [234, 83] on div "49" at bounding box center [242, 70] width 98 height 68
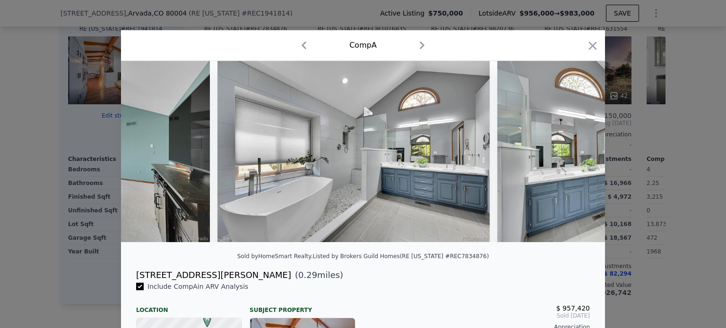
scroll to position [0, 5465]
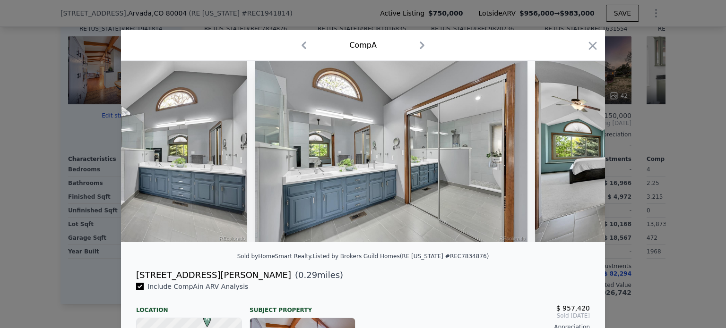
click at [588, 43] on icon "button" at bounding box center [592, 45] width 13 height 13
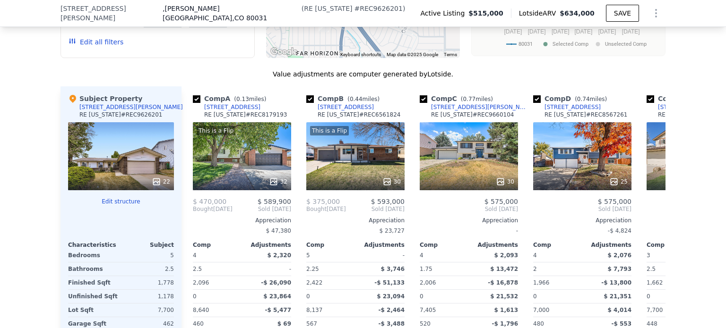
scroll to position [972, 0]
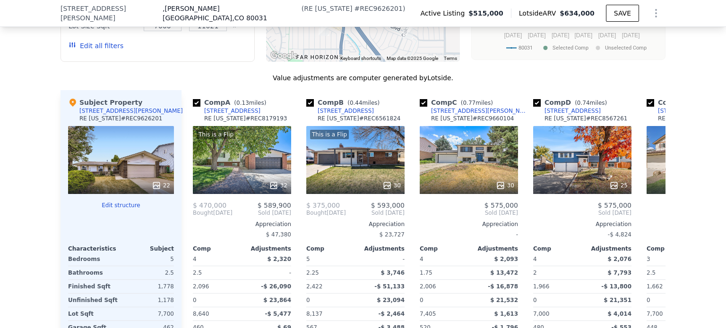
click at [217, 164] on div "This is a Flip 32" at bounding box center [242, 160] width 98 height 68
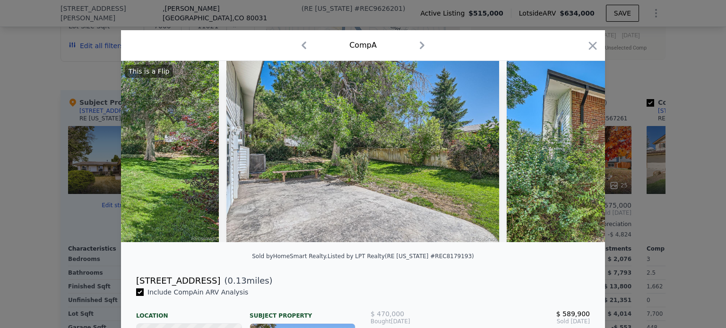
scroll to position [0, 8441]
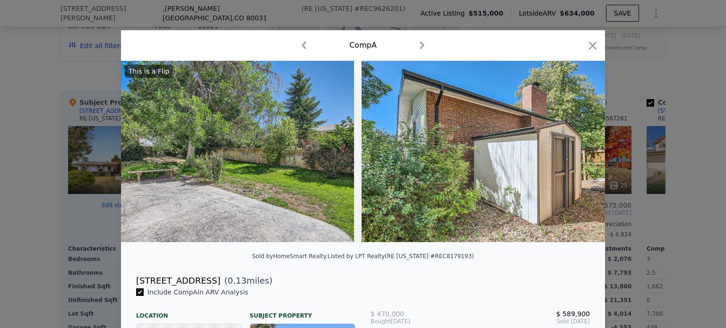
click at [586, 45] on icon "button" at bounding box center [592, 45] width 13 height 13
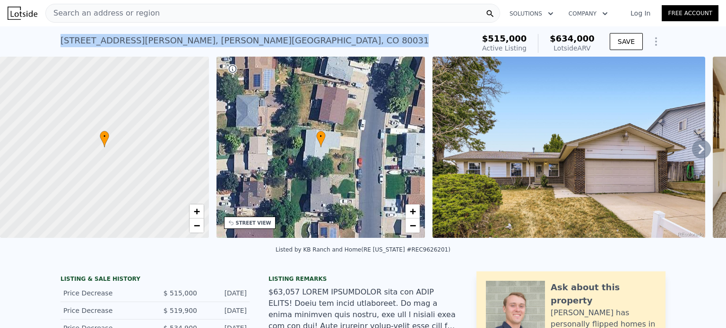
drag, startPoint x: 222, startPoint y: 41, endPoint x: 50, endPoint y: 36, distance: 172.1
click at [50, 36] on div "8839 Winona Ct , Shaw Heights , CO 80031 Active at $515k (~ARV $634k ) $515,000…" at bounding box center [363, 41] width 726 height 30
copy div "8839 Winona Ct , Shaw Heights , CO 80031"
click at [656, 42] on icon "Show Options" at bounding box center [656, 42] width 1 height 8
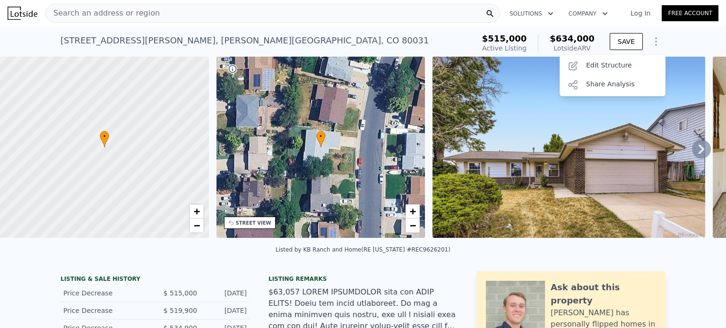
click at [618, 76] on div "Share Analysis" at bounding box center [613, 85] width 106 height 19
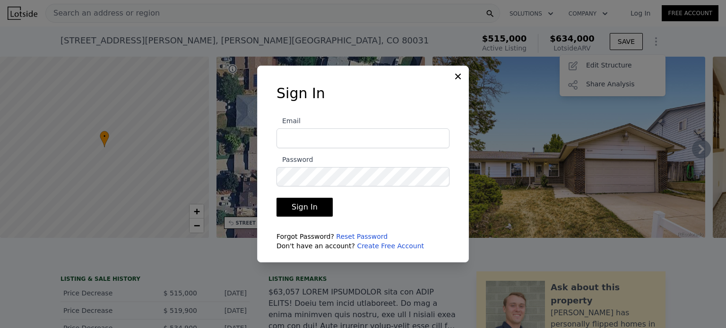
type input "precious.akaya@gmail.com"
click at [454, 87] on div "Sign In Email precious.akaya@gmail.com Password Sign In Forgot Password? Reset …" at bounding box center [362, 172] width 203 height 174
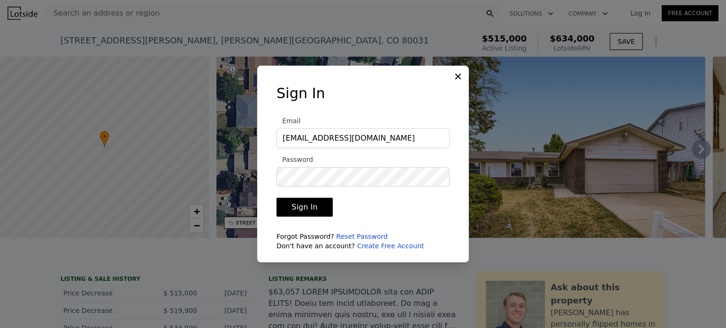
click at [654, 35] on div at bounding box center [363, 164] width 726 height 328
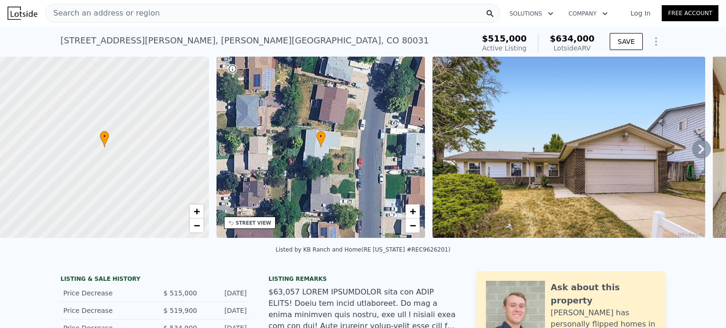
click at [650, 39] on icon "Show Options" at bounding box center [655, 41] width 11 height 11
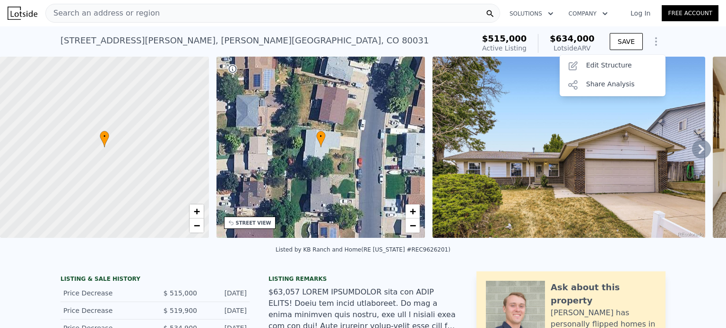
click at [597, 63] on div "Edit Structure" at bounding box center [613, 66] width 106 height 19
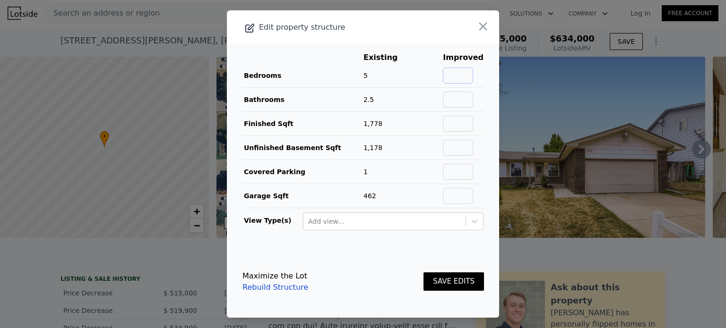
click at [457, 76] on input "text" at bounding box center [458, 76] width 30 height 16
type input "5"
click at [458, 100] on input "text" at bounding box center [458, 100] width 30 height 16
type input "3"
click at [487, 141] on main "Existing Improved Bedrooms 5 0% 5 Bathrooms 2.5 20% 3 Finished Sqft 1,778 Unfin…" at bounding box center [363, 145] width 272 height 202
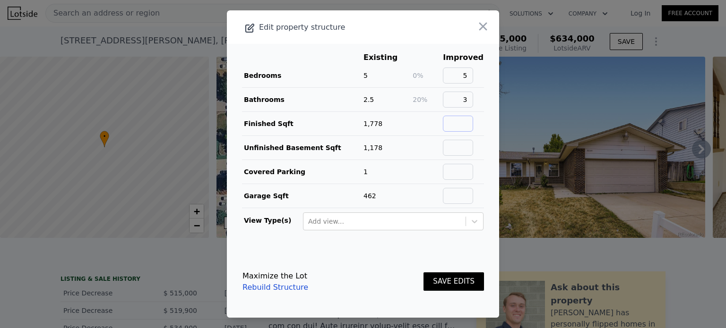
click at [463, 124] on input "text" at bounding box center [458, 124] width 30 height 16
type input "2956"
click at [455, 281] on button "SAVE EDITS" at bounding box center [453, 282] width 60 height 18
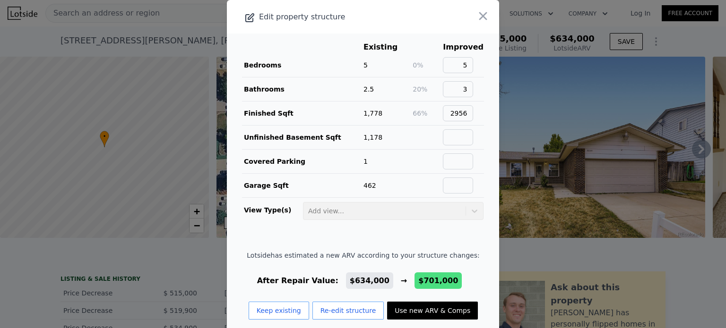
click at [415, 310] on button "Use new ARV & Comps" at bounding box center [432, 311] width 91 height 18
type input "4"
type input "2.25"
type input "3.5"
type input "2202"
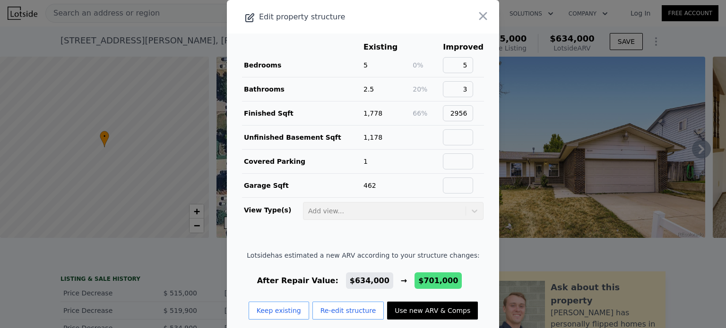
type input "3292"
type input "9900"
checkbox input "true"
type input "$ 701,000"
type input "$ 106,402"
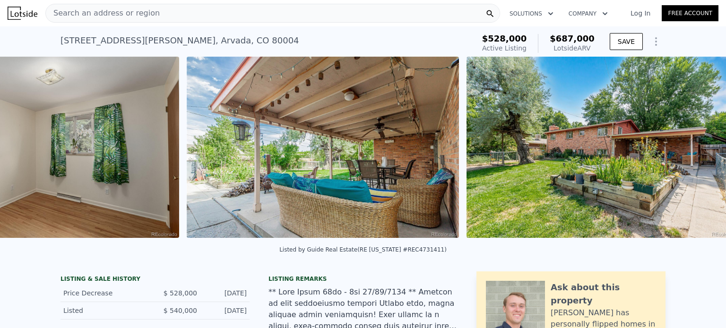
scroll to position [0, 5472]
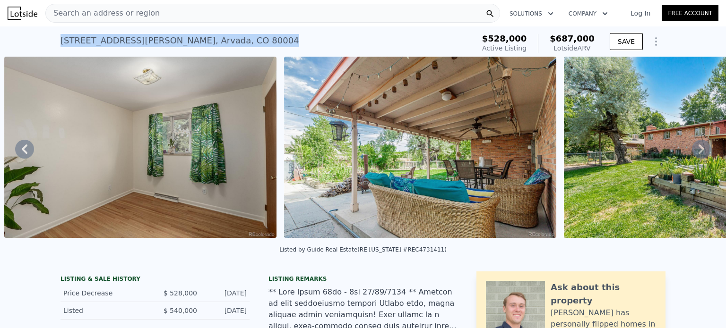
drag, startPoint x: 193, startPoint y: 42, endPoint x: 54, endPoint y: 28, distance: 139.2
click at [54, 28] on div "[STREET_ADDRESS][PERSON_NAME] Active at $528k (~ARV $687k ) $528,000 Active Lis…" at bounding box center [363, 41] width 726 height 30
copy div "[STREET_ADDRESS][PERSON_NAME]"
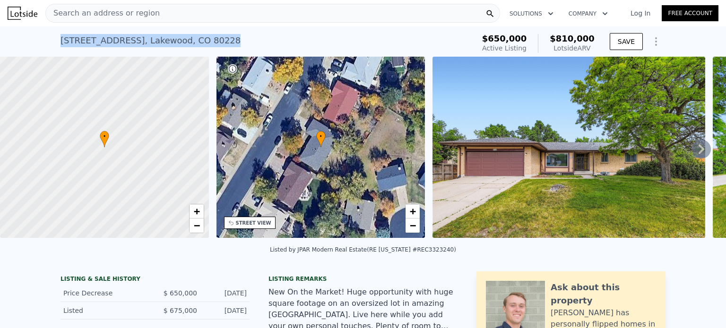
drag, startPoint x: 209, startPoint y: 40, endPoint x: 55, endPoint y: 37, distance: 153.6
click at [55, 37] on div "[STREET_ADDRESS] Active at $650k (~ARV $810k ) $650,000 Active Listing $810,000…" at bounding box center [363, 41] width 726 height 30
copy div "[STREET_ADDRESS]"
click at [650, 39] on icon "Show Options" at bounding box center [655, 41] width 11 height 11
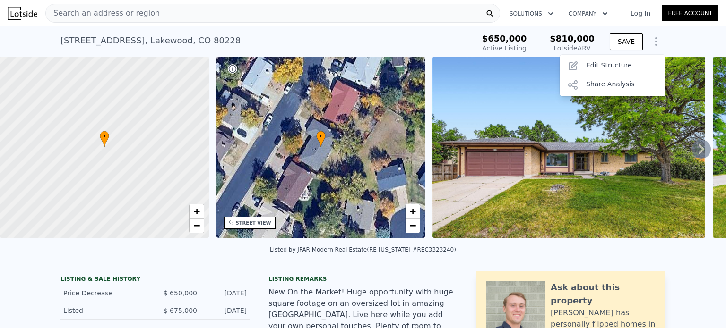
click at [628, 66] on div "Edit Structure" at bounding box center [613, 66] width 106 height 19
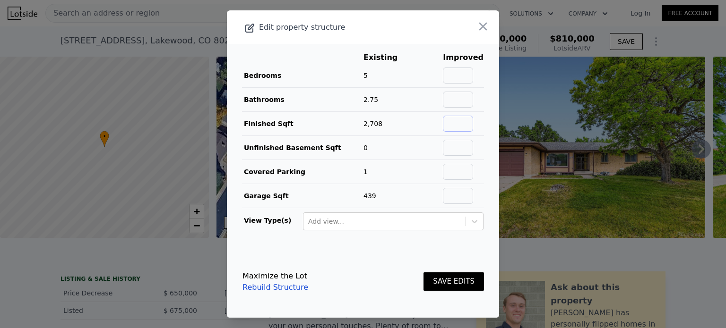
click at [457, 120] on input "text" at bounding box center [458, 124] width 30 height 16
type input "2967"
click at [459, 81] on input "text" at bounding box center [458, 76] width 30 height 16
type input "5"
click at [467, 99] on input "text" at bounding box center [458, 100] width 30 height 16
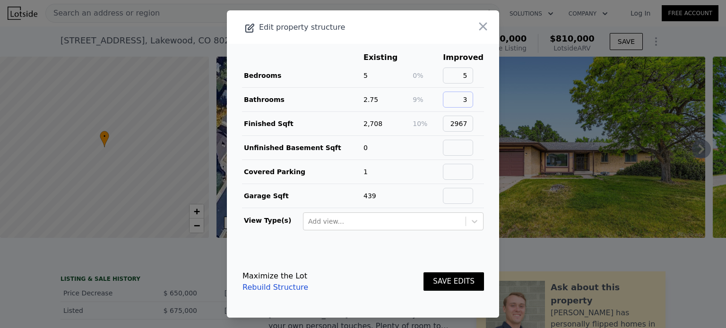
type input "3"
click at [440, 277] on button "SAVE EDITS" at bounding box center [453, 282] width 60 height 18
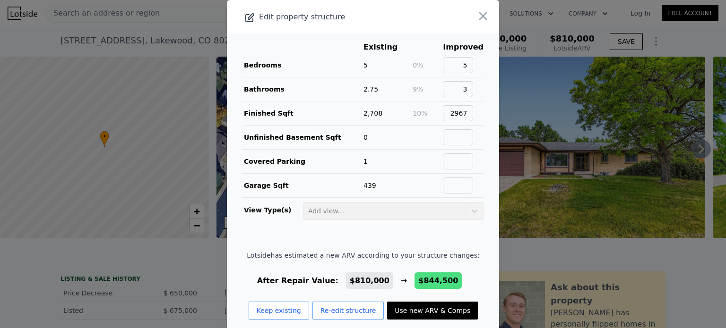
click at [476, 21] on icon "button" at bounding box center [482, 15] width 13 height 13
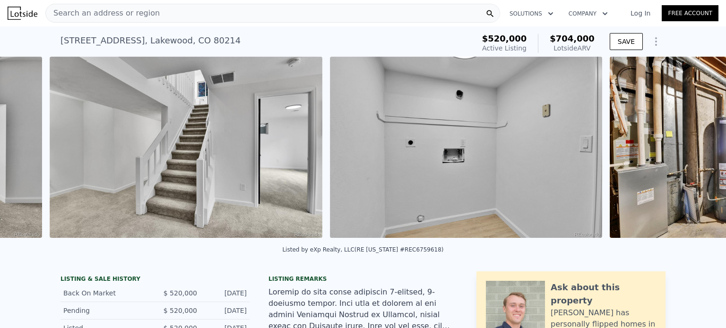
scroll to position [0, 7649]
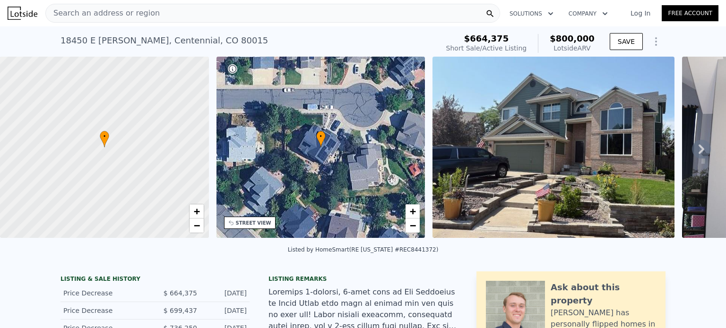
click at [655, 46] on icon "Show Options" at bounding box center [655, 41] width 11 height 11
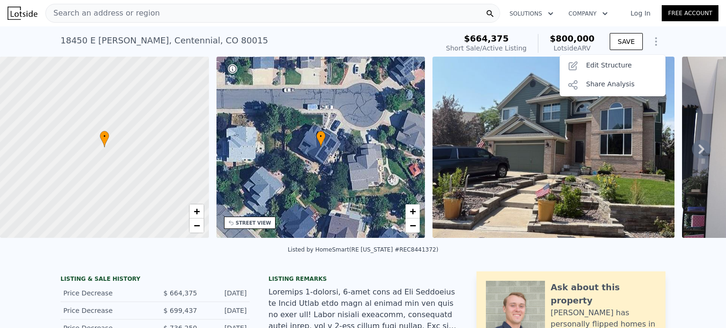
click at [624, 65] on div "Edit Structure" at bounding box center [613, 66] width 106 height 19
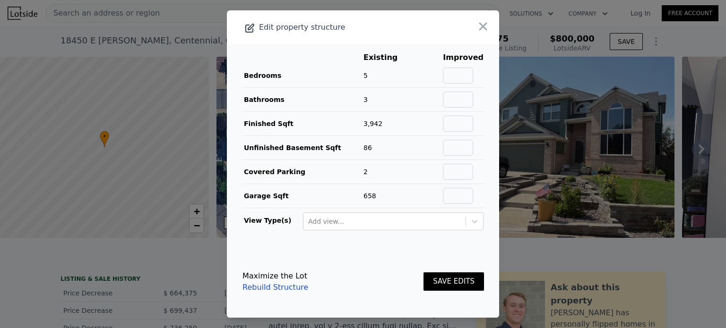
click at [476, 30] on icon "button" at bounding box center [482, 26] width 13 height 13
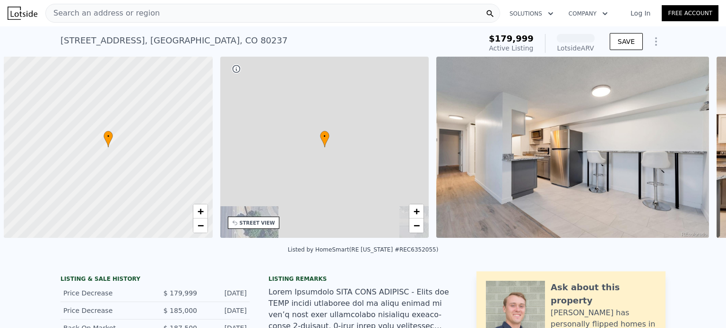
scroll to position [0, 4]
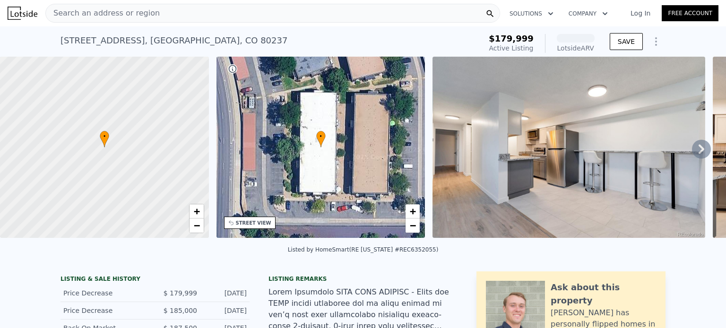
click at [145, 15] on span "Search an address or region" at bounding box center [103, 13] width 114 height 11
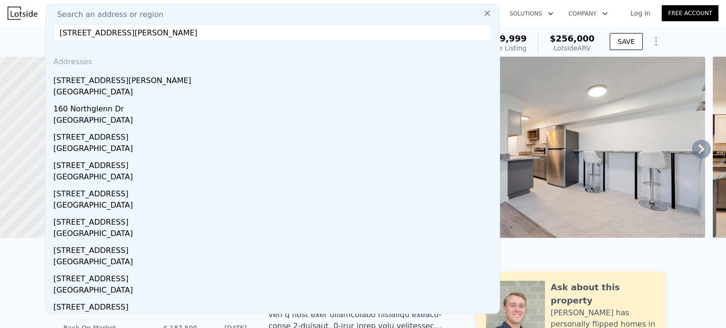
type input "10770 Steele St. , Northglenn , CO 80233"
click at [167, 88] on div "Northglenn, CO 80233" at bounding box center [274, 92] width 442 height 13
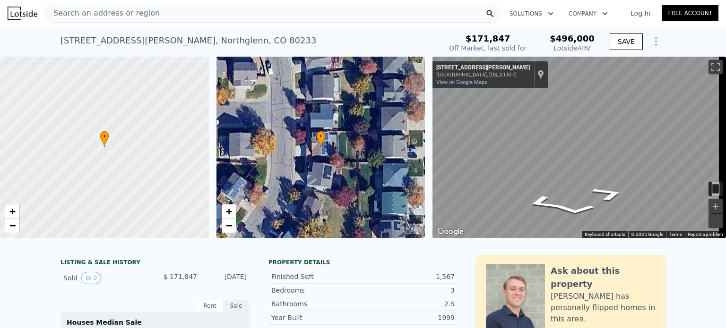
click at [130, 10] on span "Search an address or region" at bounding box center [103, 13] width 114 height 11
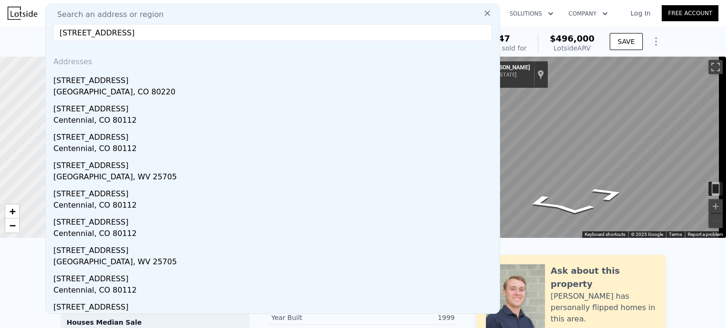
type input "1350 valentia st"
click at [97, 83] on div "1350 Valentia St" at bounding box center [274, 78] width 442 height 15
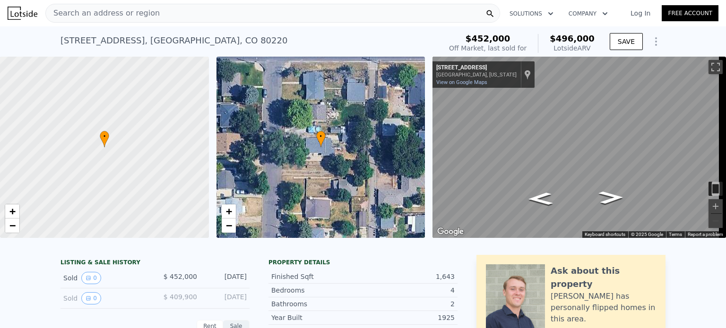
click at [195, 40] on div "1350 Valentia St , Denver , CO 80220 Sold Jul 2019 for $452k (~ARV $496k )" at bounding box center [248, 43] width 377 height 26
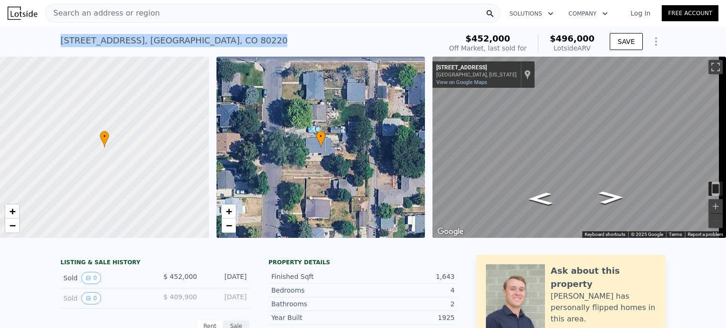
drag, startPoint x: 57, startPoint y: 40, endPoint x: 202, endPoint y: 39, distance: 145.1
click at [202, 39] on div "1350 Valentia St , Denver , CO 80220 Sold Jul 2019 for $452k (~ARV $496k )" at bounding box center [248, 43] width 377 height 26
copy div "1350 Valentia St , Denver , CO 80220"
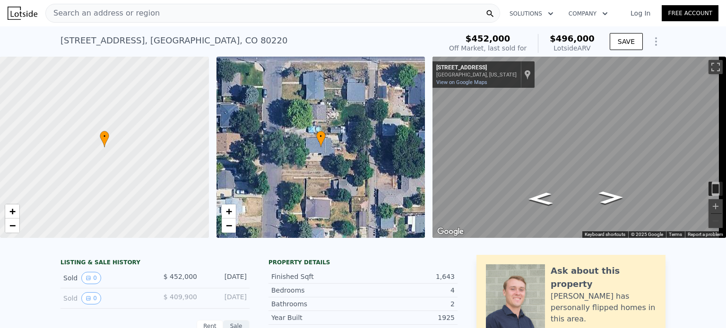
click at [139, 16] on span "Search an address or region" at bounding box center [103, 13] width 114 height 11
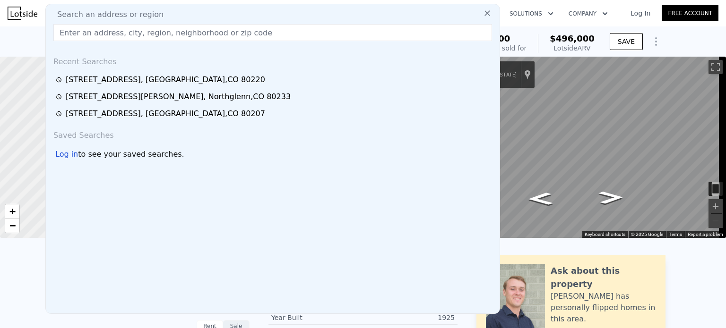
click span "Search an address or region"
click input "text"
paste input "7600 Acoma Ct, Denver, CO 80221"
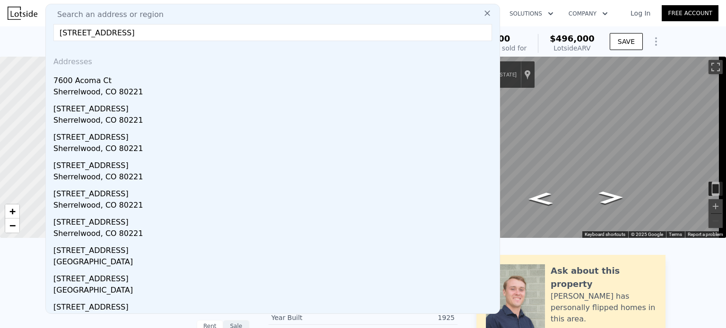
type input "7600 Acoma Ct, Denver, CO 80221"
click div "7600 Acoma Ct"
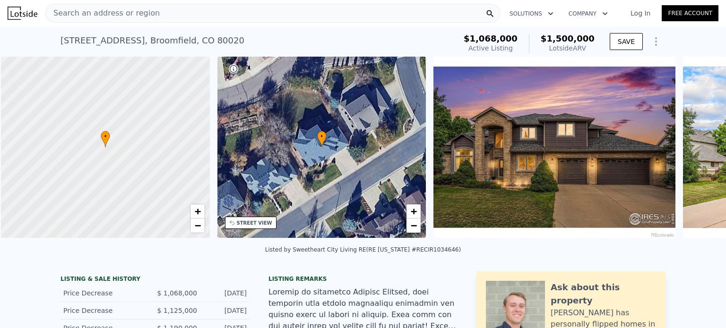
scroll to position [0, 4]
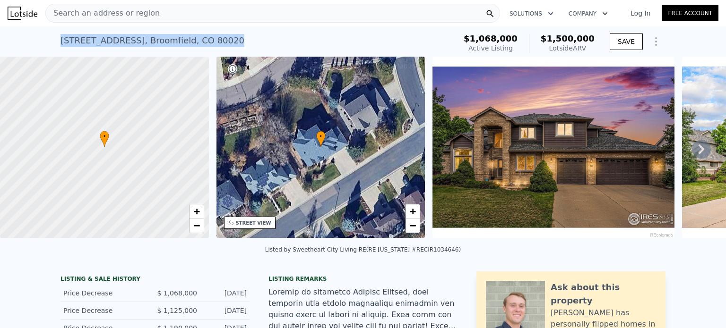
drag, startPoint x: 215, startPoint y: 37, endPoint x: 56, endPoint y: 42, distance: 159.3
click at [56, 42] on div "[STREET_ADDRESS][PERSON_NAME] Active at $1.068m (~ARV $1.500m ) $1,068,000 Acti…" at bounding box center [363, 41] width 726 height 30
copy div "[STREET_ADDRESS][PERSON_NAME]"
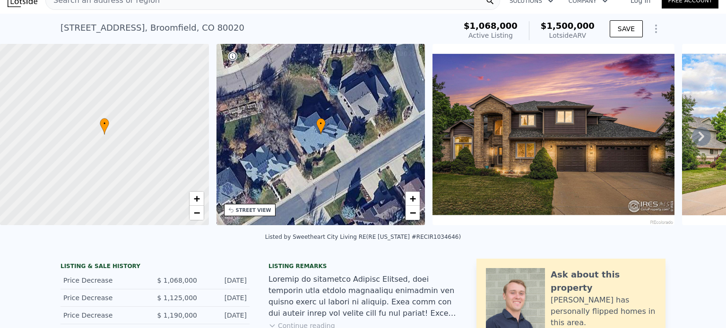
scroll to position [0, 0]
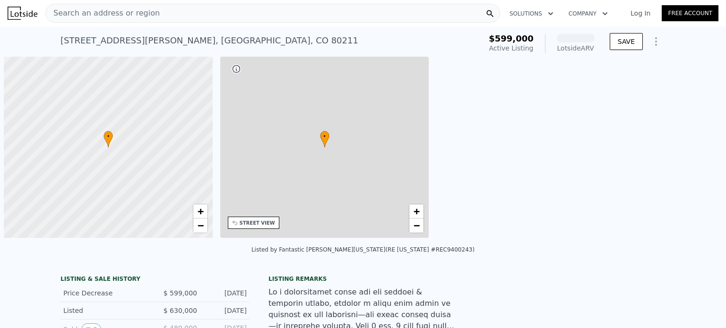
scroll to position [0, 4]
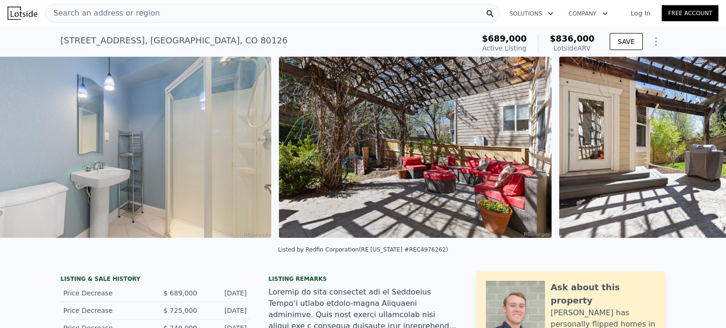
scroll to position [0, 10792]
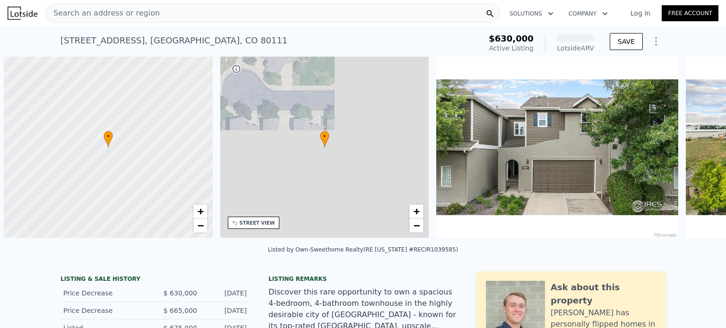
scroll to position [0, 4]
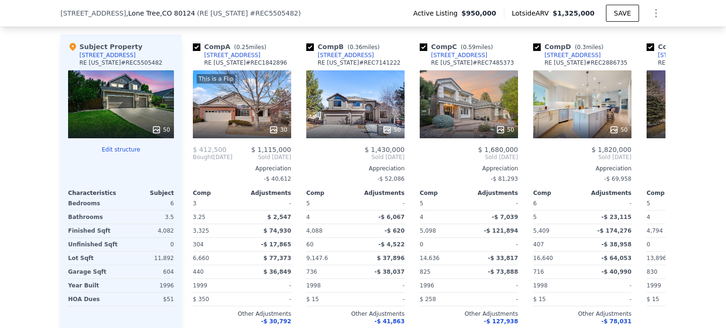
scroll to position [976, 0]
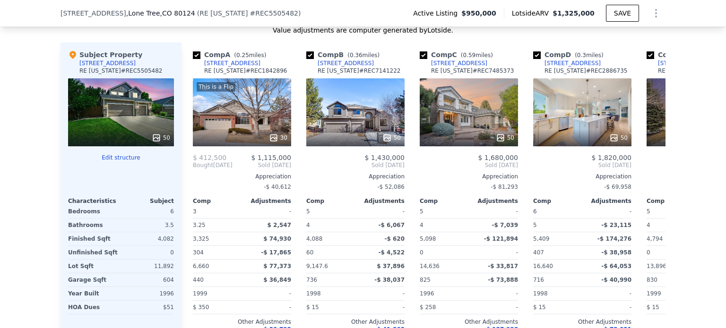
click at [253, 124] on div "This is a Flip 30" at bounding box center [242, 112] width 98 height 68
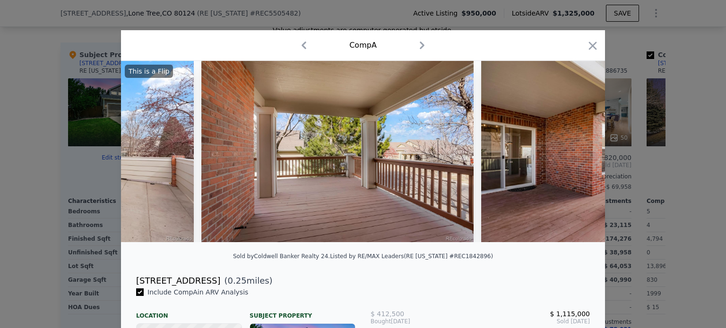
scroll to position [0, 7770]
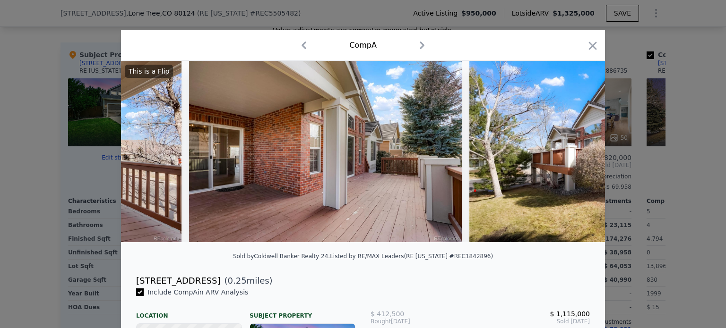
click at [590, 45] on icon "button" at bounding box center [593, 46] width 8 height 8
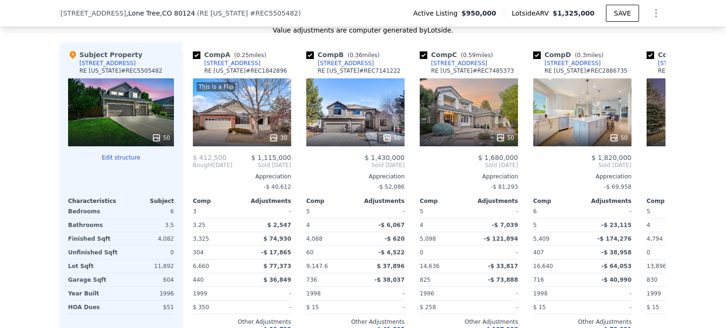
click at [564, 119] on div "50" at bounding box center [582, 112] width 98 height 68
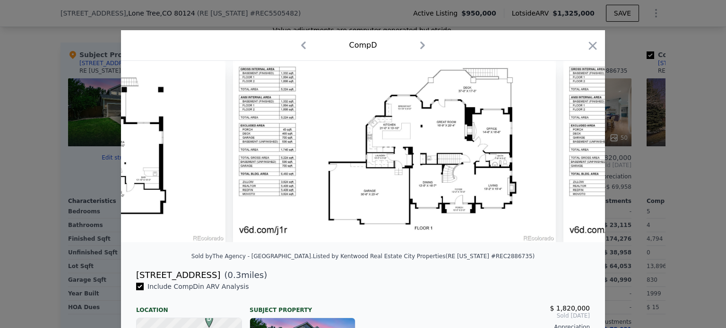
scroll to position [0, 16032]
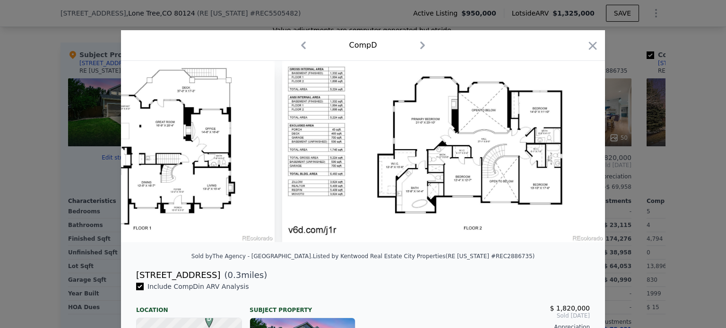
click at [586, 47] on icon "button" at bounding box center [592, 45] width 13 height 13
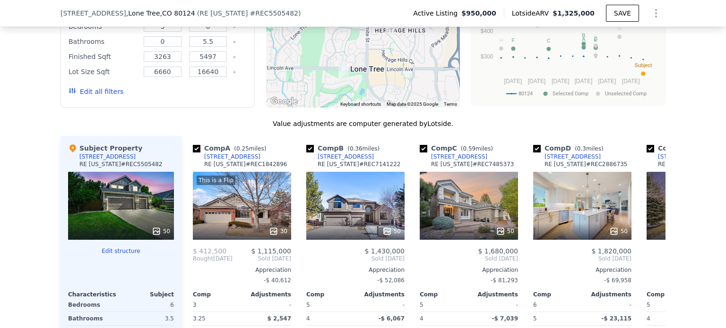
scroll to position [814, 0]
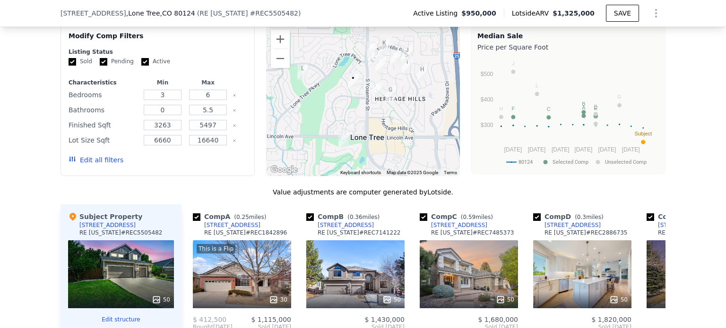
drag, startPoint x: 133, startPoint y: 230, endPoint x: 77, endPoint y: 229, distance: 56.3
click at [77, 229] on div "Subject Property 8660 Grand Cypress Ln RE Colorado # REC5505482" at bounding box center [121, 226] width 106 height 28
copy div "8660 Grand Cypress Ln"
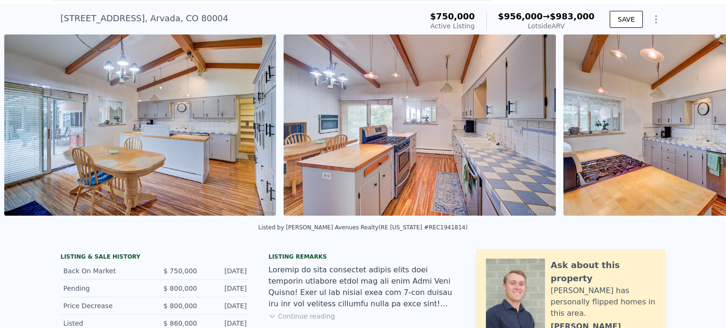
scroll to position [0, 3226]
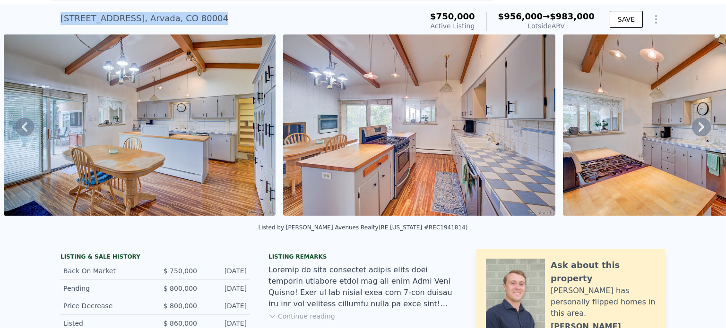
drag, startPoint x: 202, startPoint y: 27, endPoint x: 53, endPoint y: 26, distance: 148.9
click at [53, 26] on div "[STREET_ADDRESS] Active at $750k (~ARV $956k → $983k ) $750,000 Active Listing …" at bounding box center [363, 19] width 726 height 30
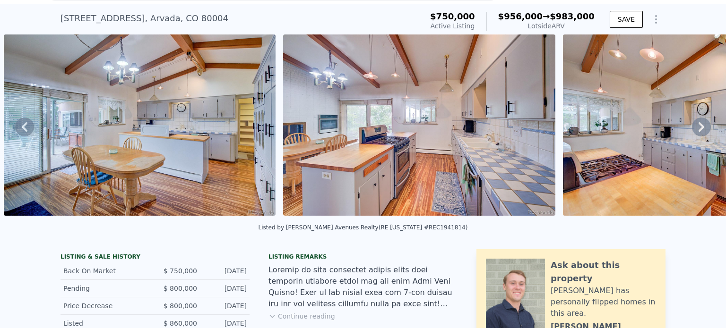
click at [53, 26] on div "[STREET_ADDRESS] Active at $750k (~ARV $956k → $983k ) $750,000 Active Listing …" at bounding box center [363, 19] width 726 height 30
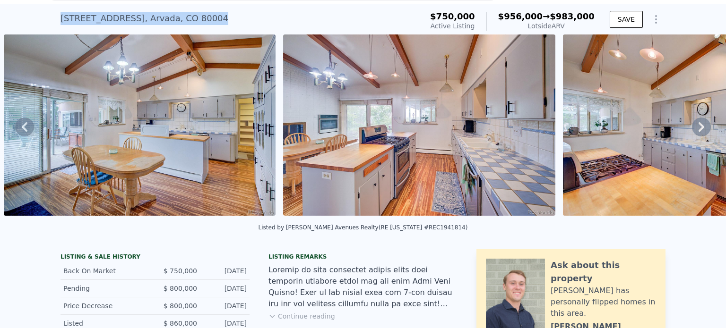
drag, startPoint x: 57, startPoint y: 30, endPoint x: 210, endPoint y: 46, distance: 154.0
click at [210, 35] on div "[STREET_ADDRESS] Active at $750k (~ARV $956k → $983k )" at bounding box center [239, 21] width 358 height 26
copy div "[STREET_ADDRESS]"
